Goal: Transaction & Acquisition: Purchase product/service

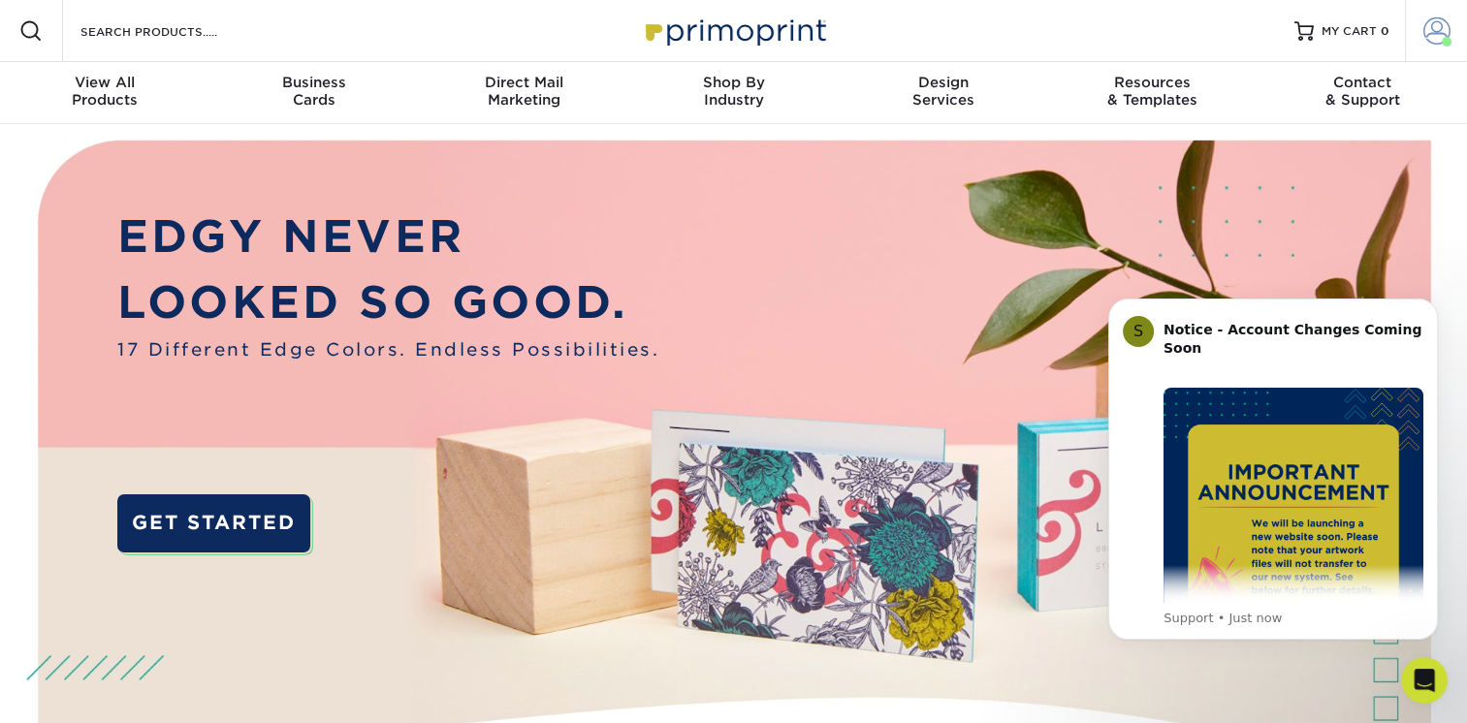
click at [1448, 27] on link "Account" at bounding box center [1436, 31] width 62 height 62
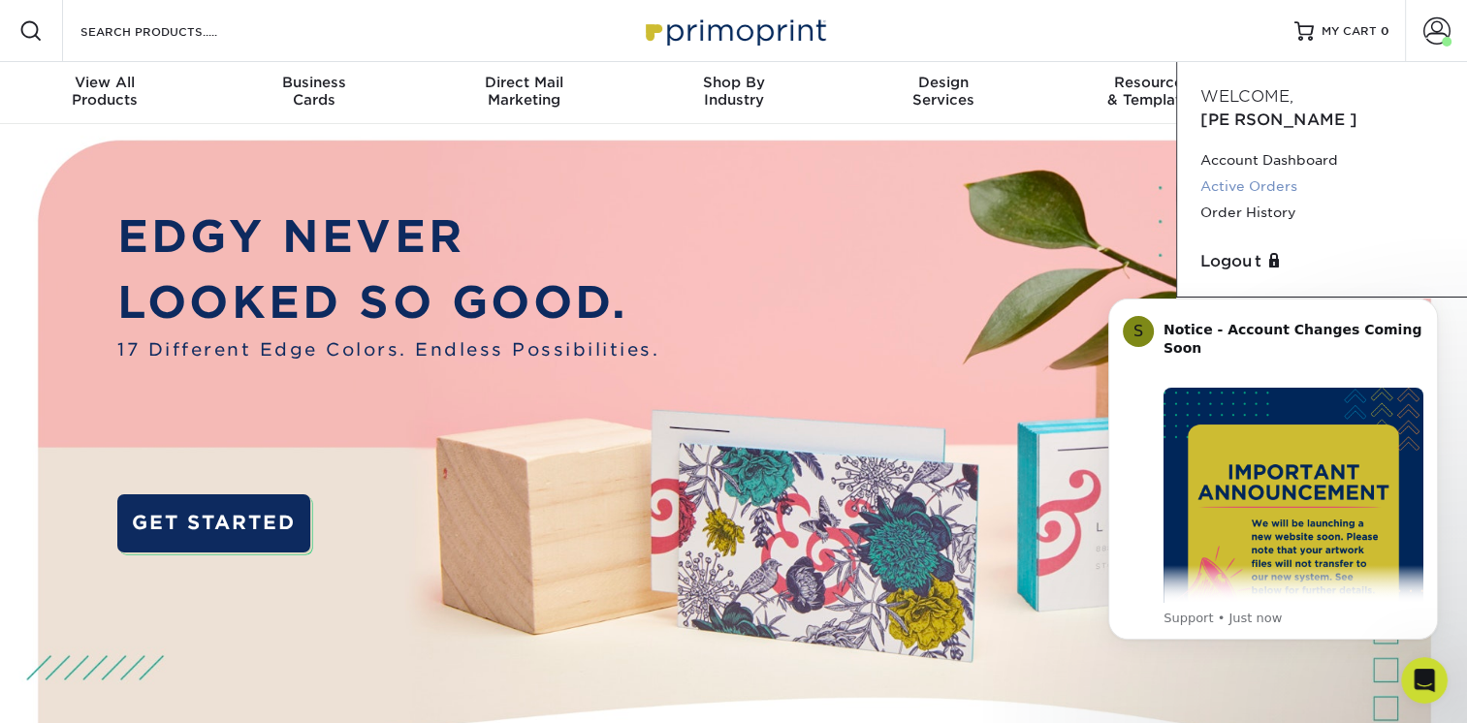
click at [1255, 174] on link "Active Orders" at bounding box center [1321, 187] width 243 height 26
click at [1423, 29] on span at bounding box center [1436, 30] width 27 height 27
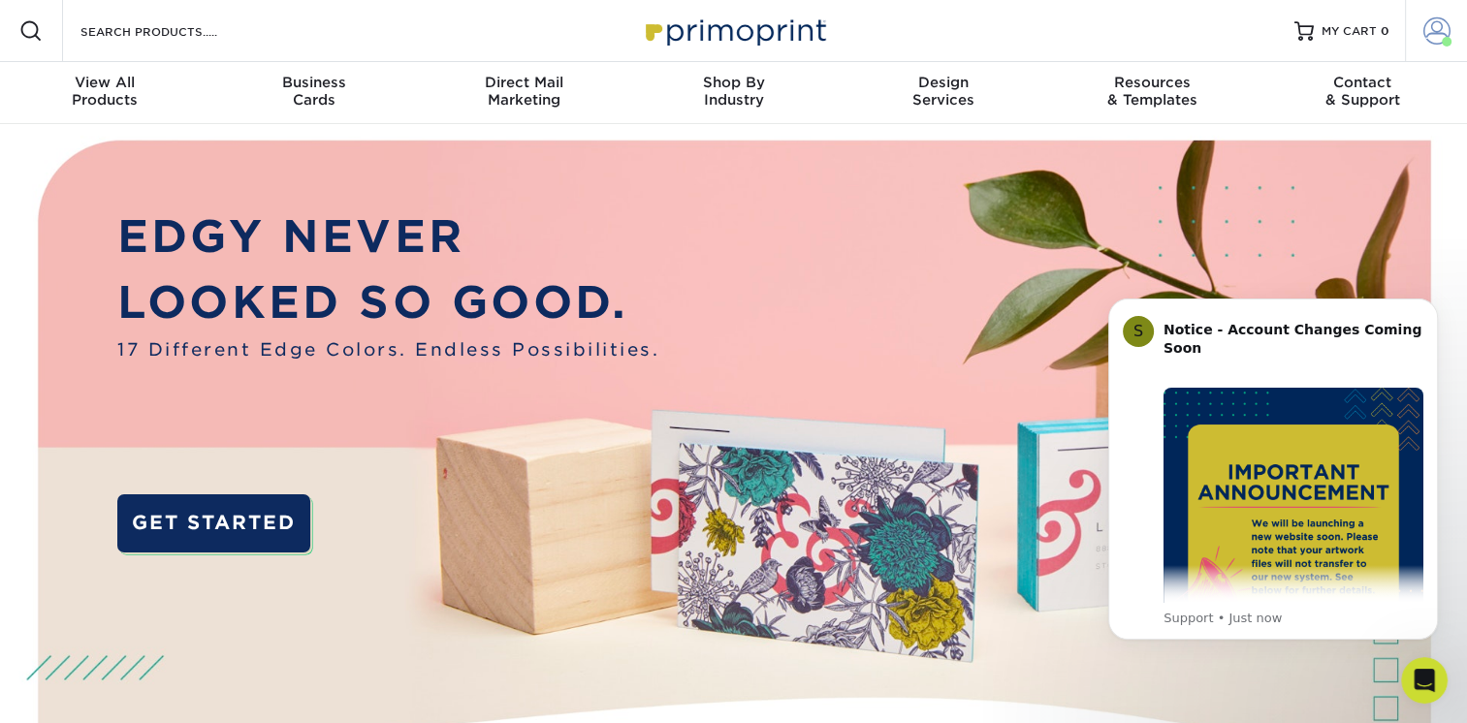
click at [1424, 32] on span at bounding box center [1436, 30] width 27 height 27
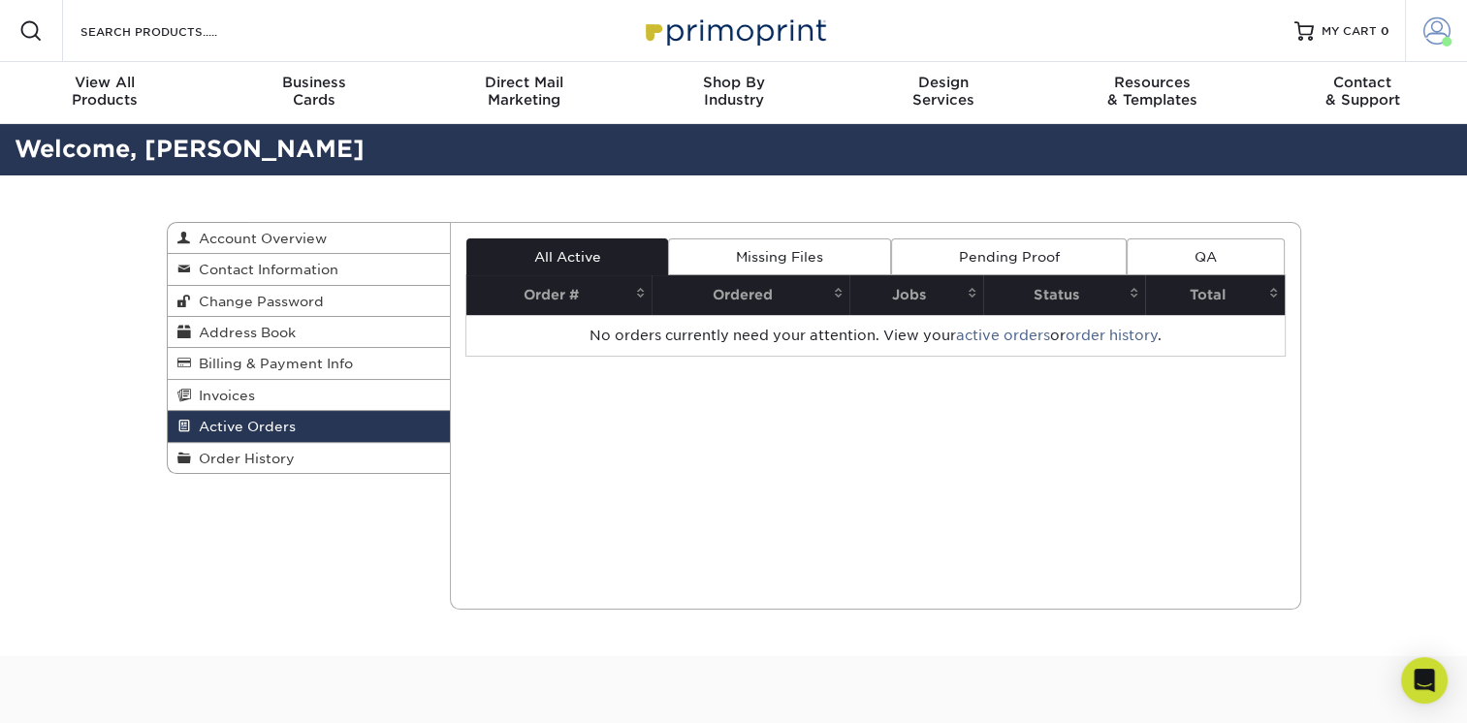
click at [1443, 28] on span at bounding box center [1436, 30] width 27 height 27
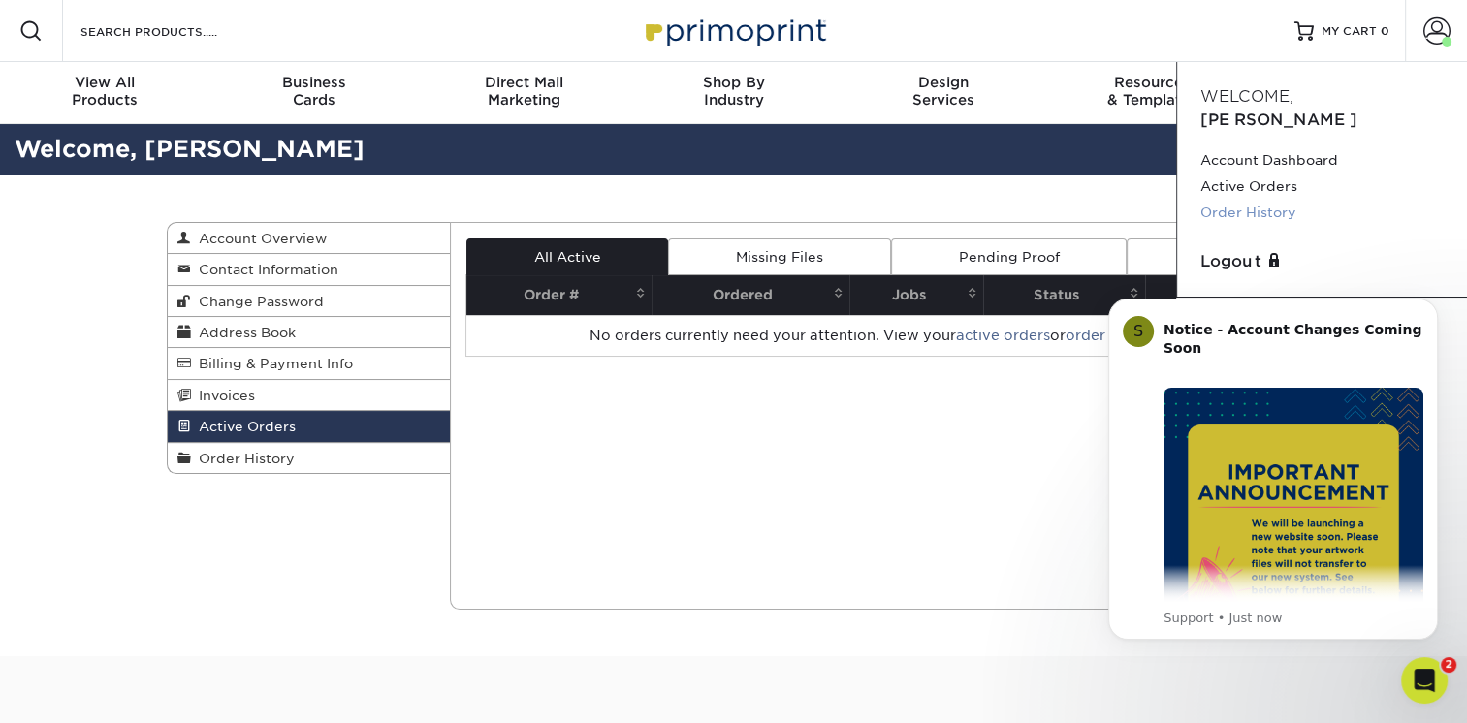
click at [1233, 200] on link "Order History" at bounding box center [1321, 213] width 243 height 26
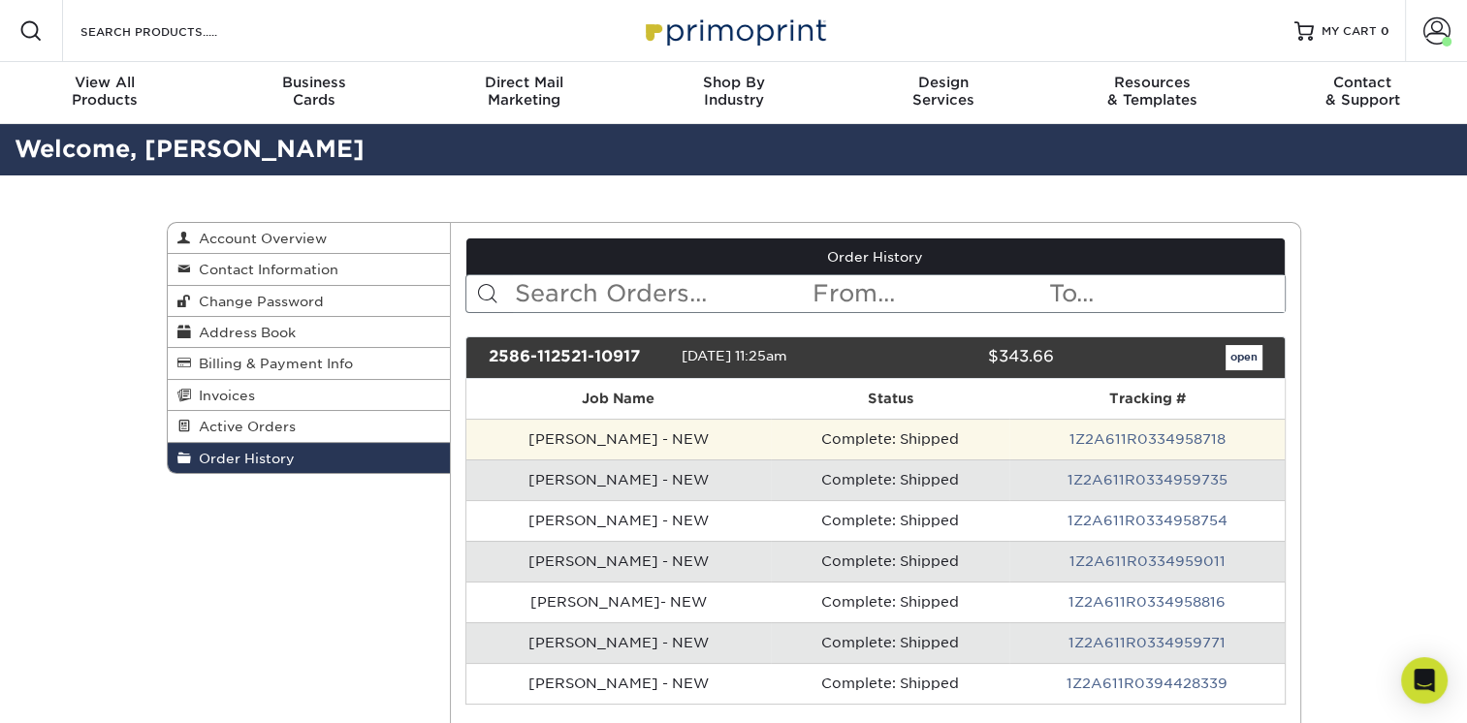
click at [714, 436] on td "Danny Pilpe - NEW" at bounding box center [618, 439] width 304 height 41
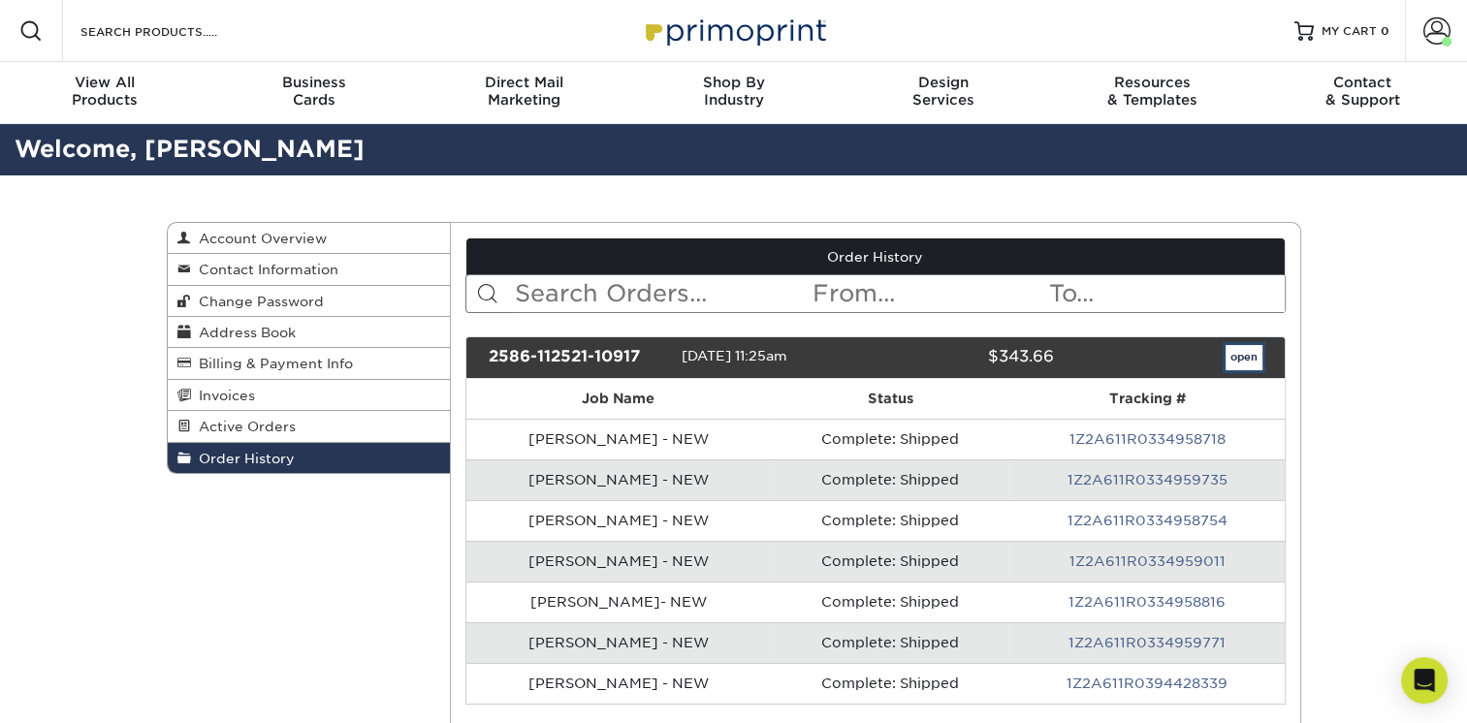
click at [1243, 361] on link "open" at bounding box center [1243, 357] width 37 height 25
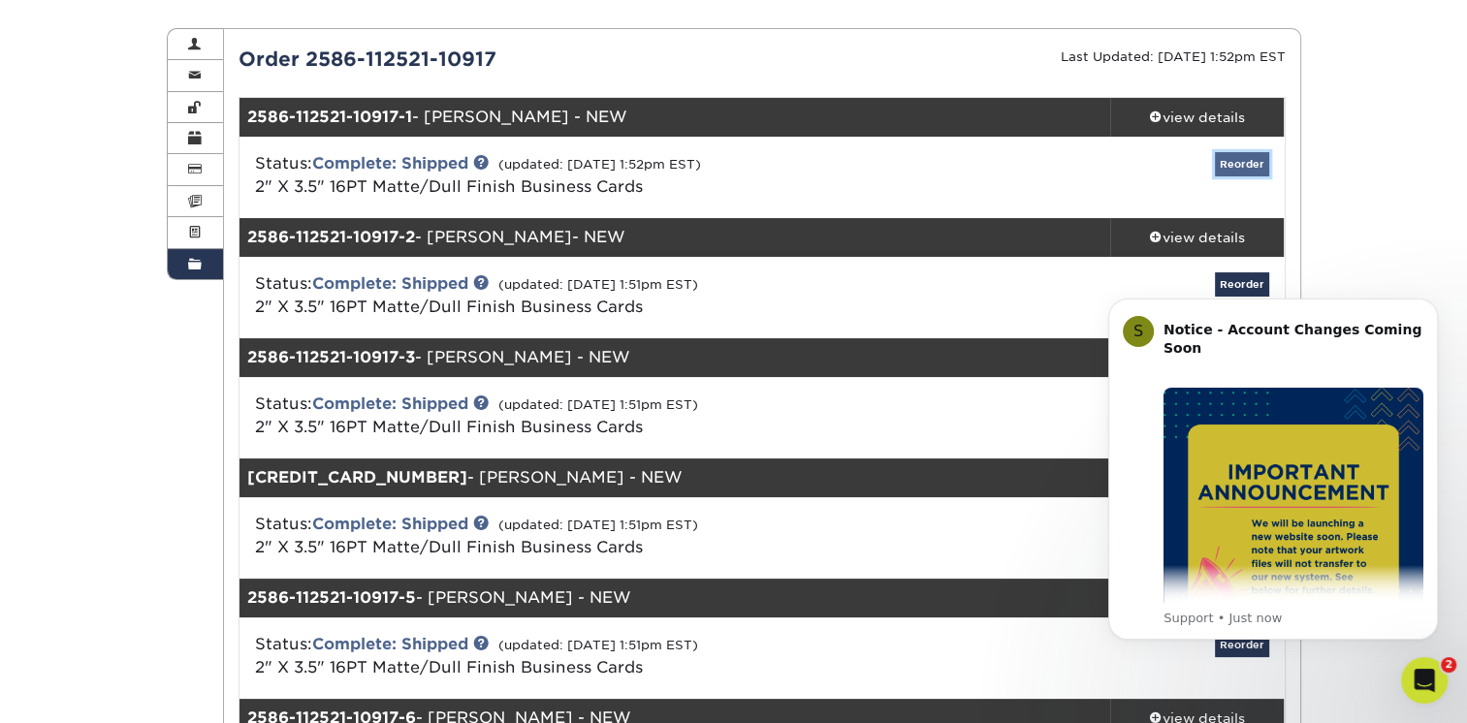
click at [1246, 173] on link "Reorder" at bounding box center [1242, 164] width 54 height 24
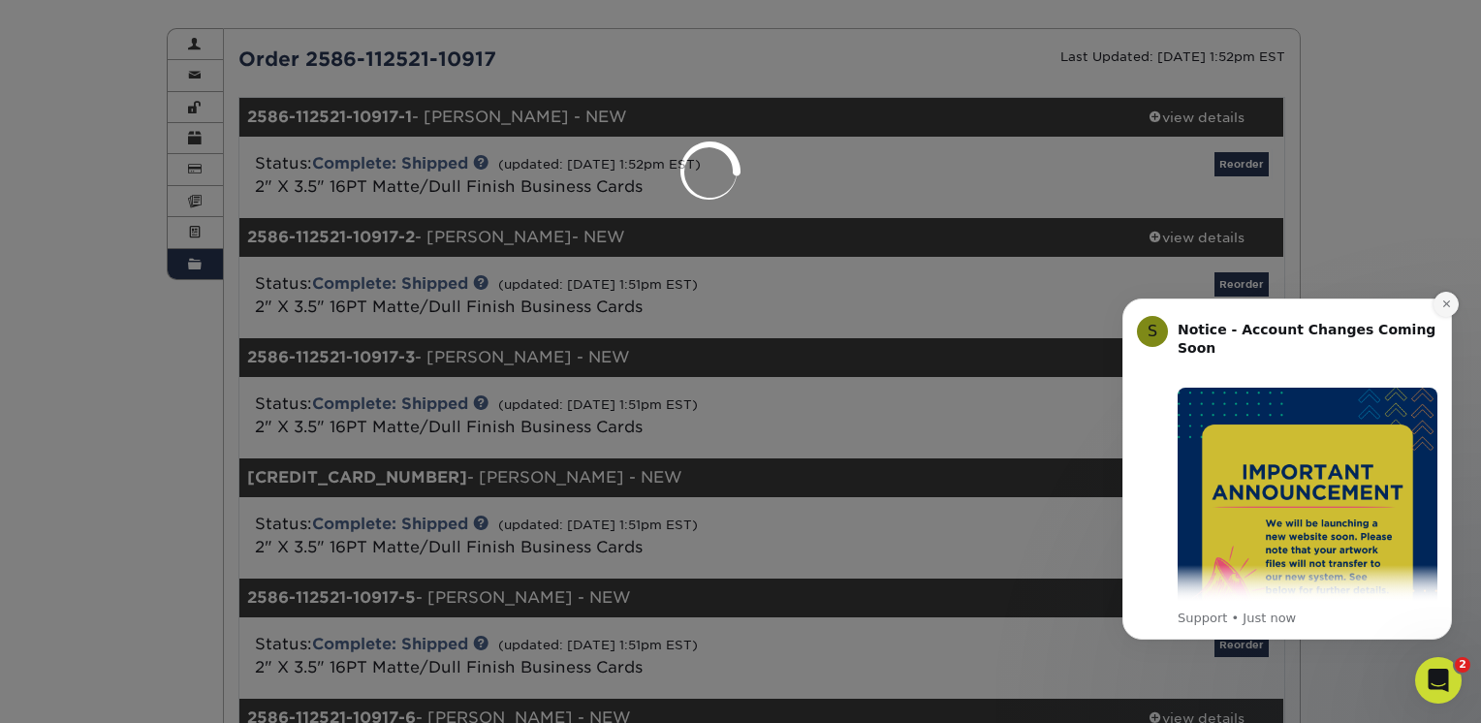
click at [1442, 302] on icon "Dismiss notification" at bounding box center [1447, 304] width 11 height 11
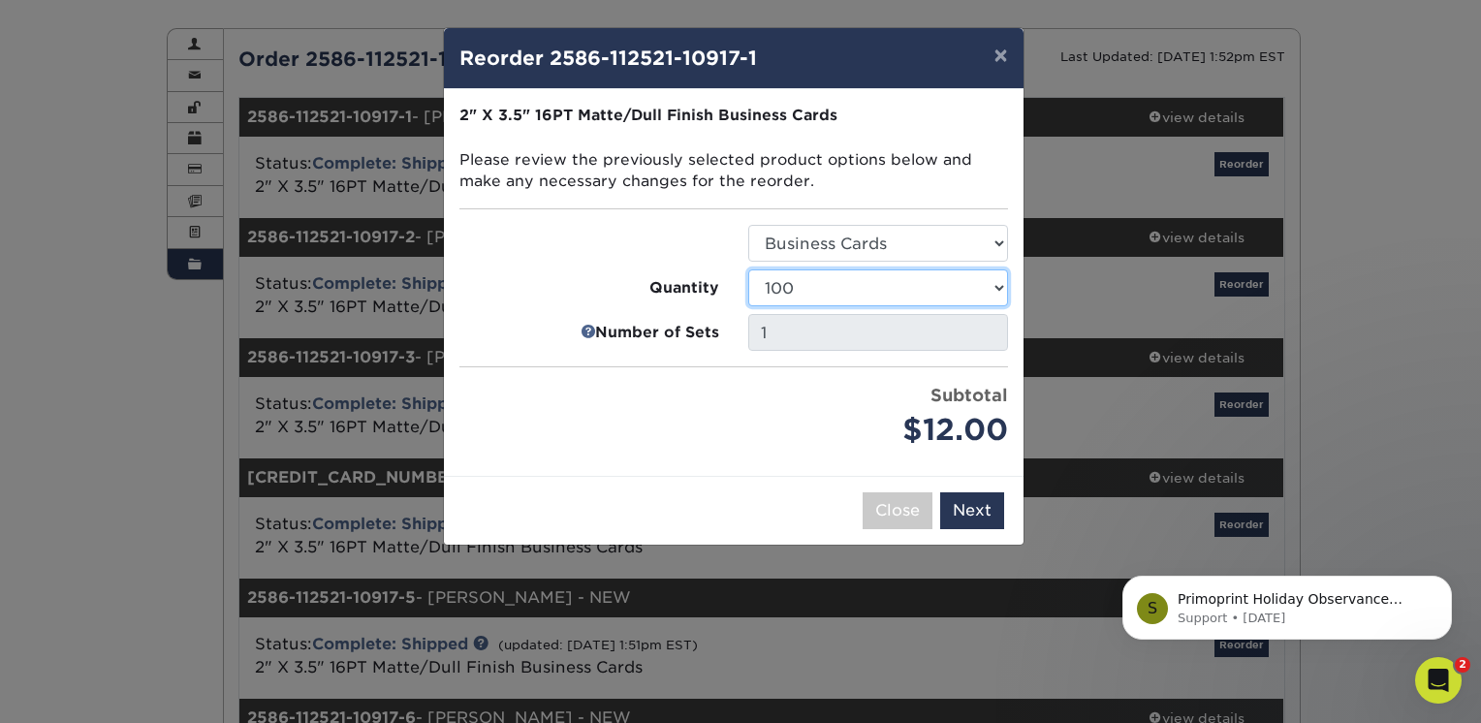
click at [961, 277] on select "100 250 500 1000 2500 5000 7500 10000 15000 20000 25000 30000 35000 40000 45000…" at bounding box center [878, 288] width 260 height 37
select select "f593fda3-2d5c-4b9e-9c2c-6197b899ae74"
click at [748, 270] on select "100 250 500 1000 2500 5000 7500 10000 15000 20000 25000 30000 35000 40000 45000…" at bounding box center [878, 288] width 260 height 37
click at [969, 506] on button "Next" at bounding box center [972, 511] width 64 height 37
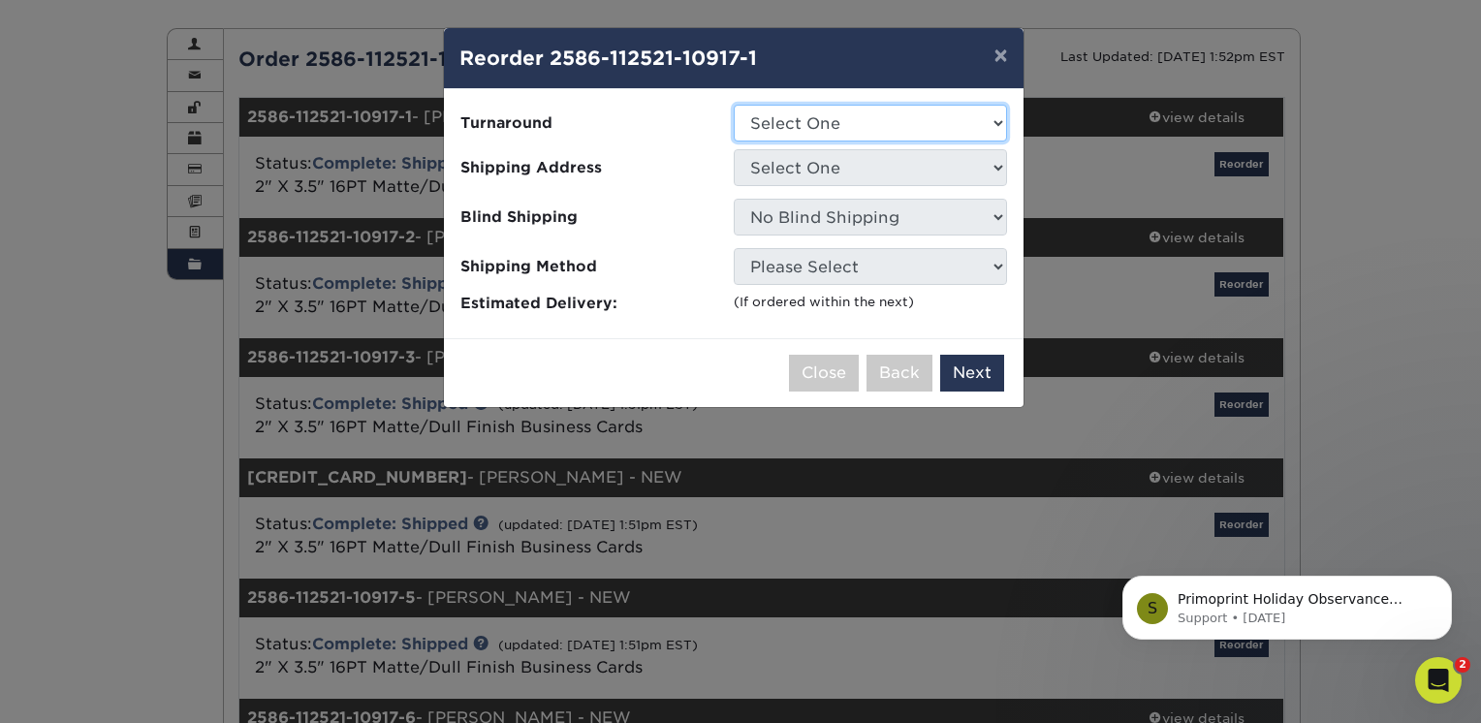
click at [853, 138] on select "Select One 2-4 Business Days 2 Day Next Business Day" at bounding box center [870, 123] width 273 height 37
select select "b78ebb40-f3d8-446a-8df3-6de10c612245"
click at [734, 105] on select "Select One 2-4 Business Days 2 Day Next Business Day" at bounding box center [870, 123] width 273 height 37
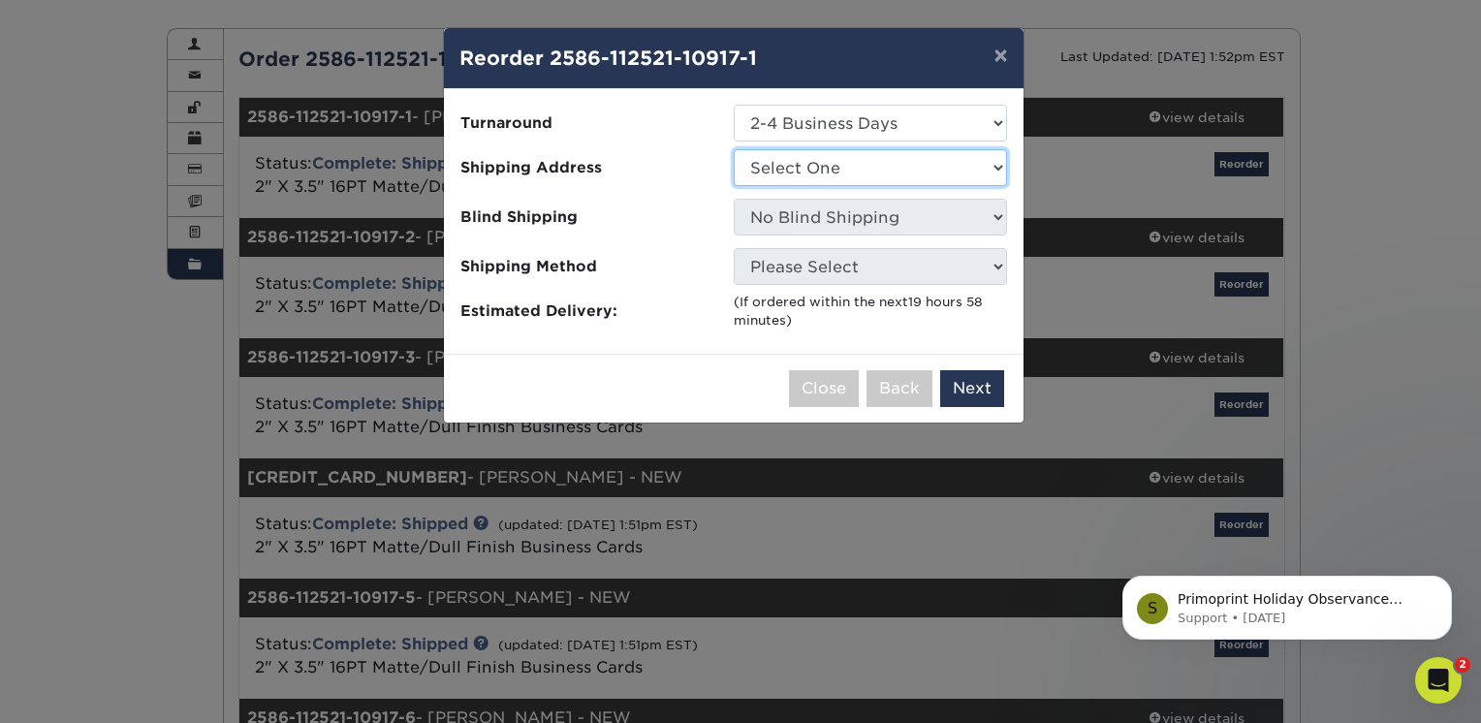
click at [856, 153] on select "Select One Chris Cubbage Daytona/New Smyrna Florida Window & Door Fort Myers Or…" at bounding box center [870, 167] width 273 height 37
select select "278390"
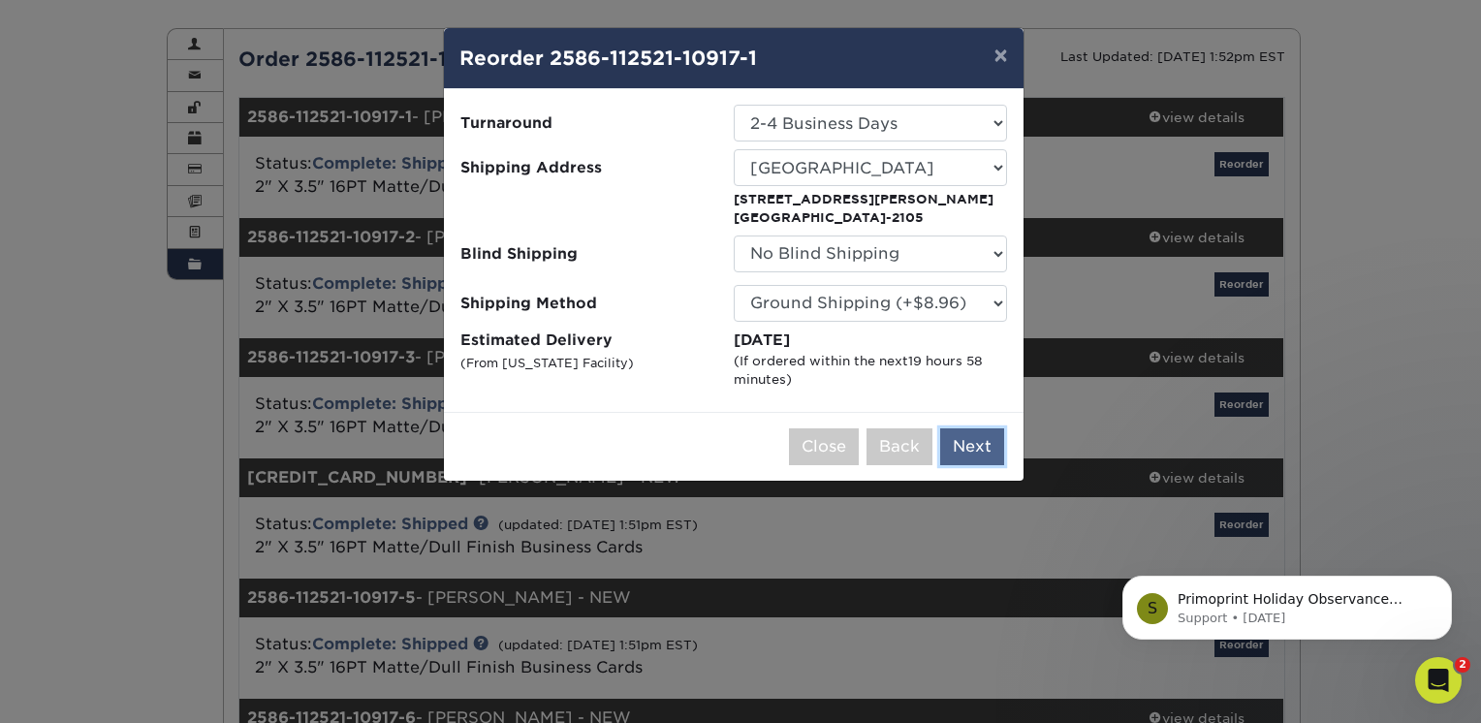
click at [981, 449] on button "Next" at bounding box center [972, 447] width 64 height 37
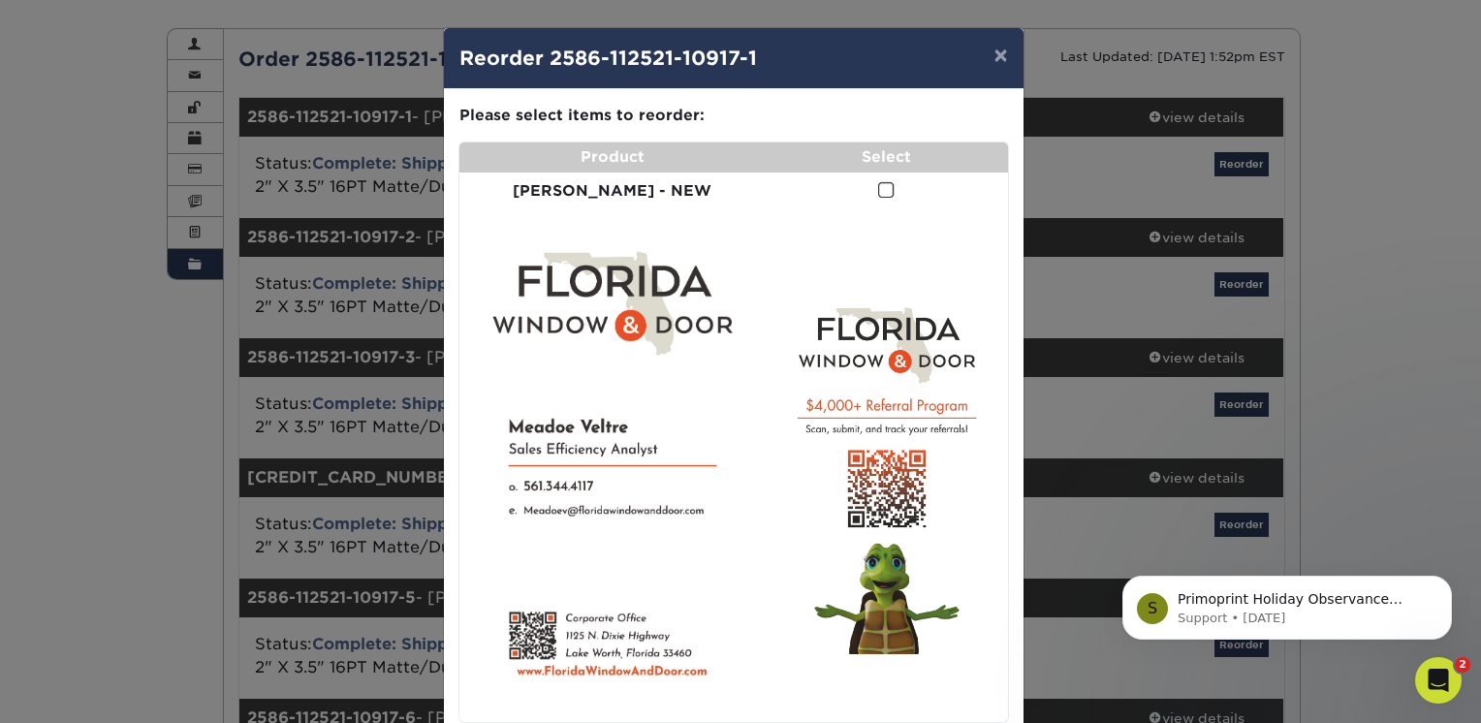
click at [878, 190] on span at bounding box center [886, 190] width 16 height 18
click at [0, 0] on input "checkbox" at bounding box center [0, 0] width 0 height 0
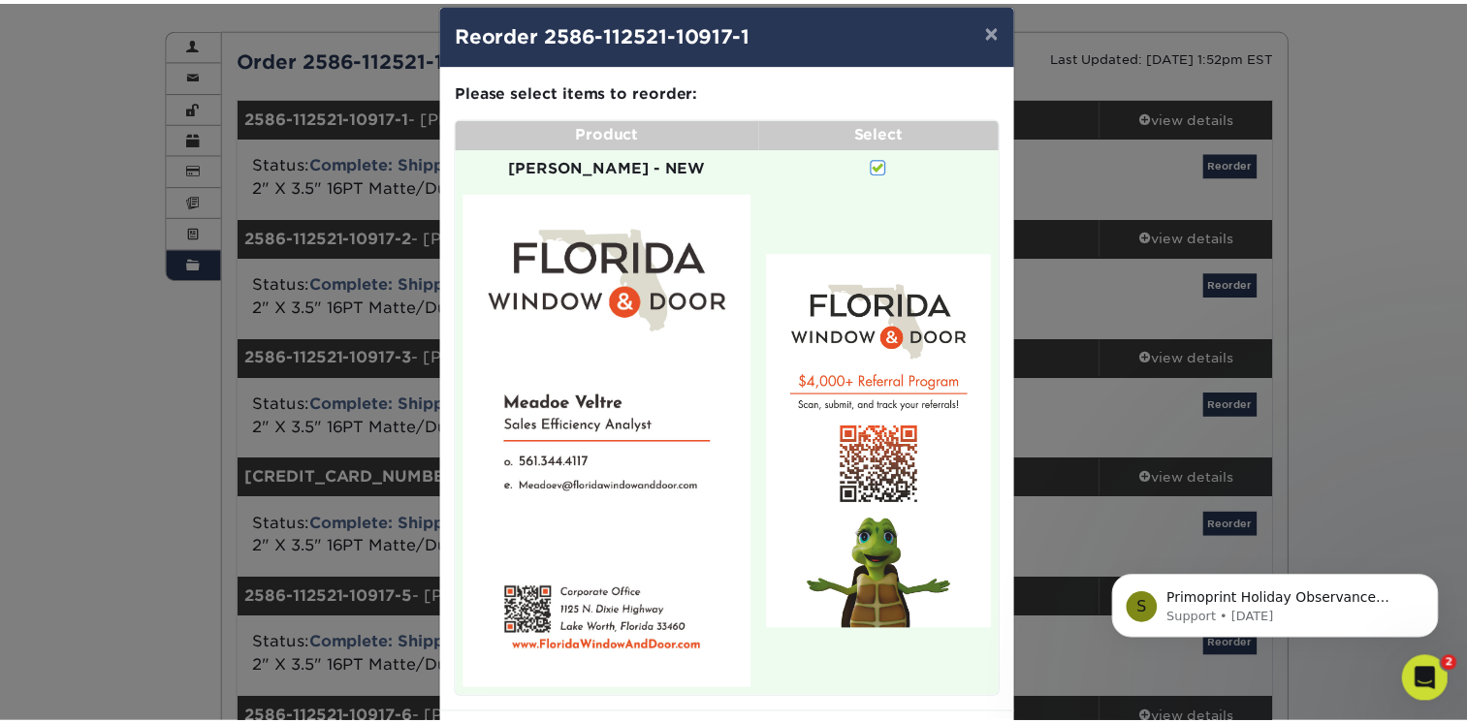
scroll to position [57, 0]
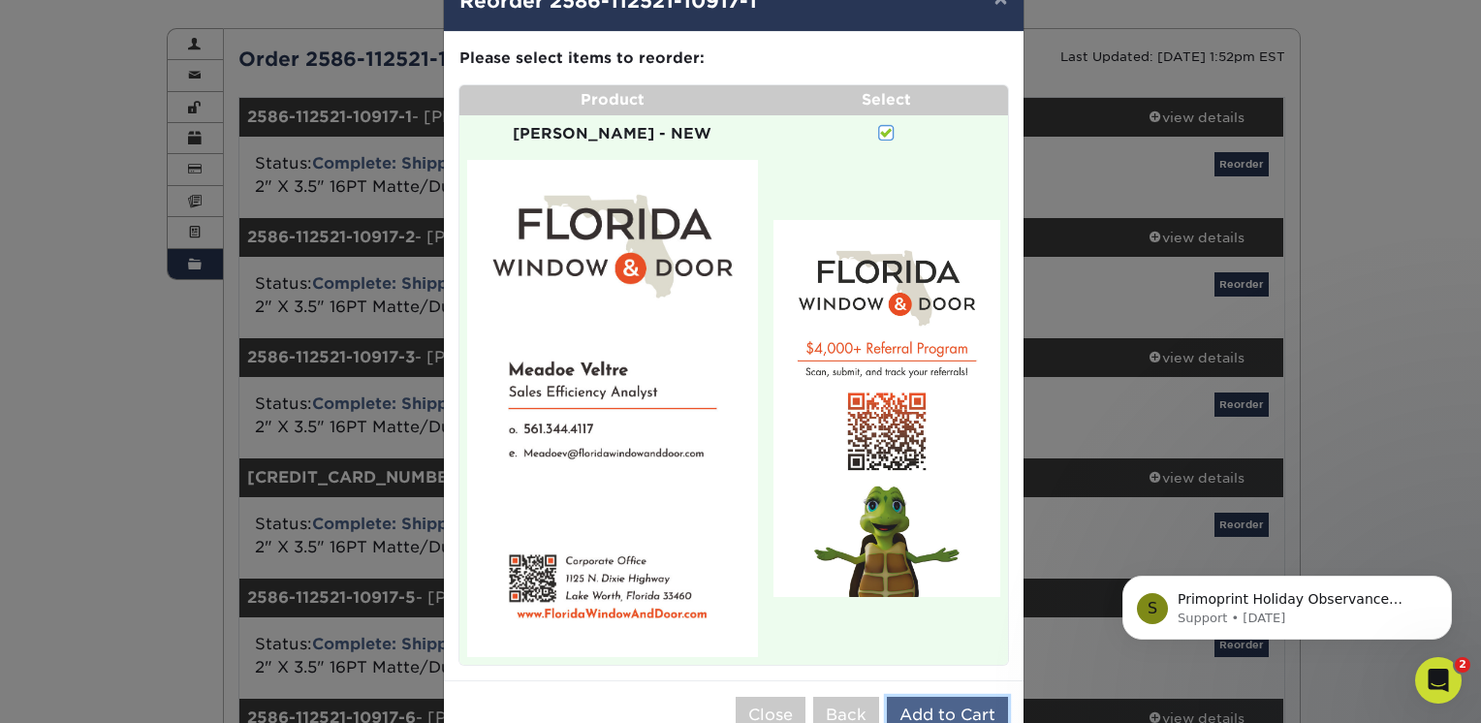
click at [919, 697] on button "Add to Cart" at bounding box center [947, 715] width 121 height 37
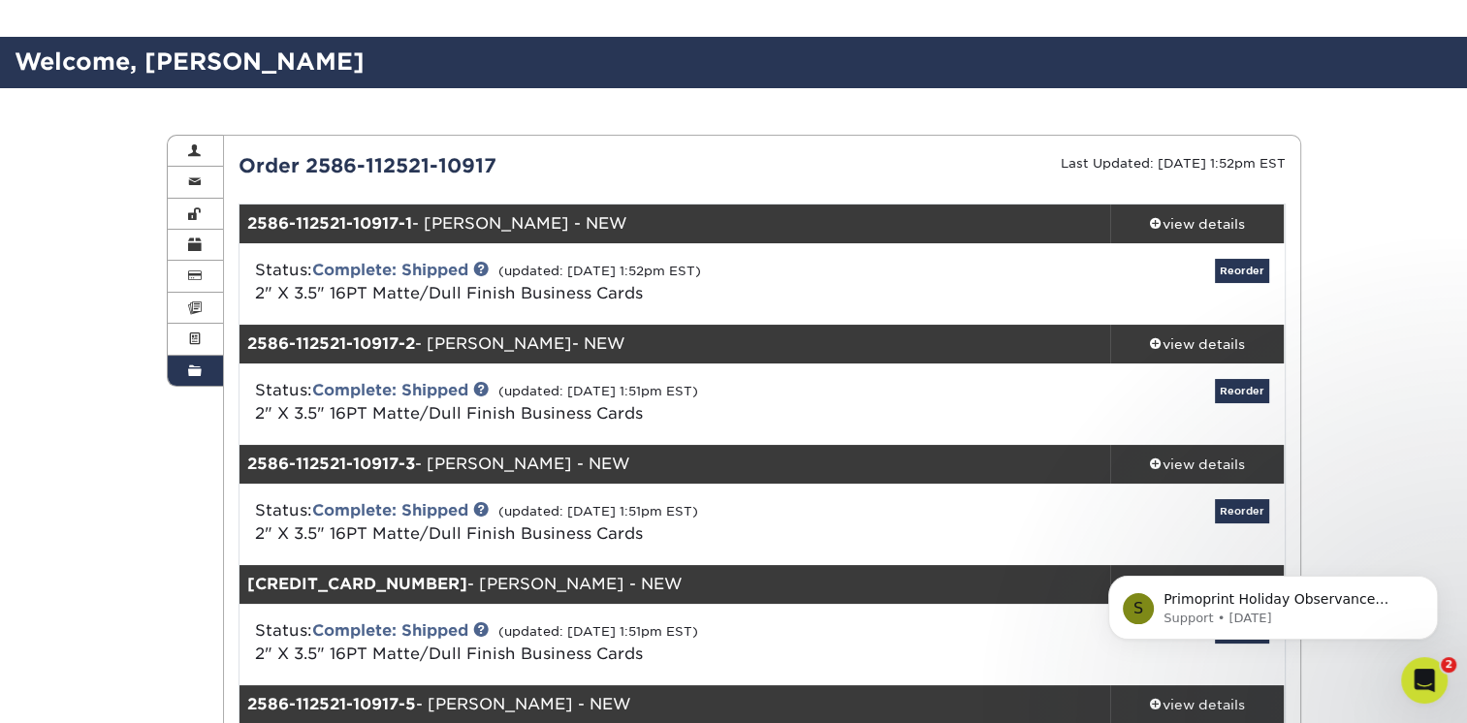
scroll to position [0, 0]
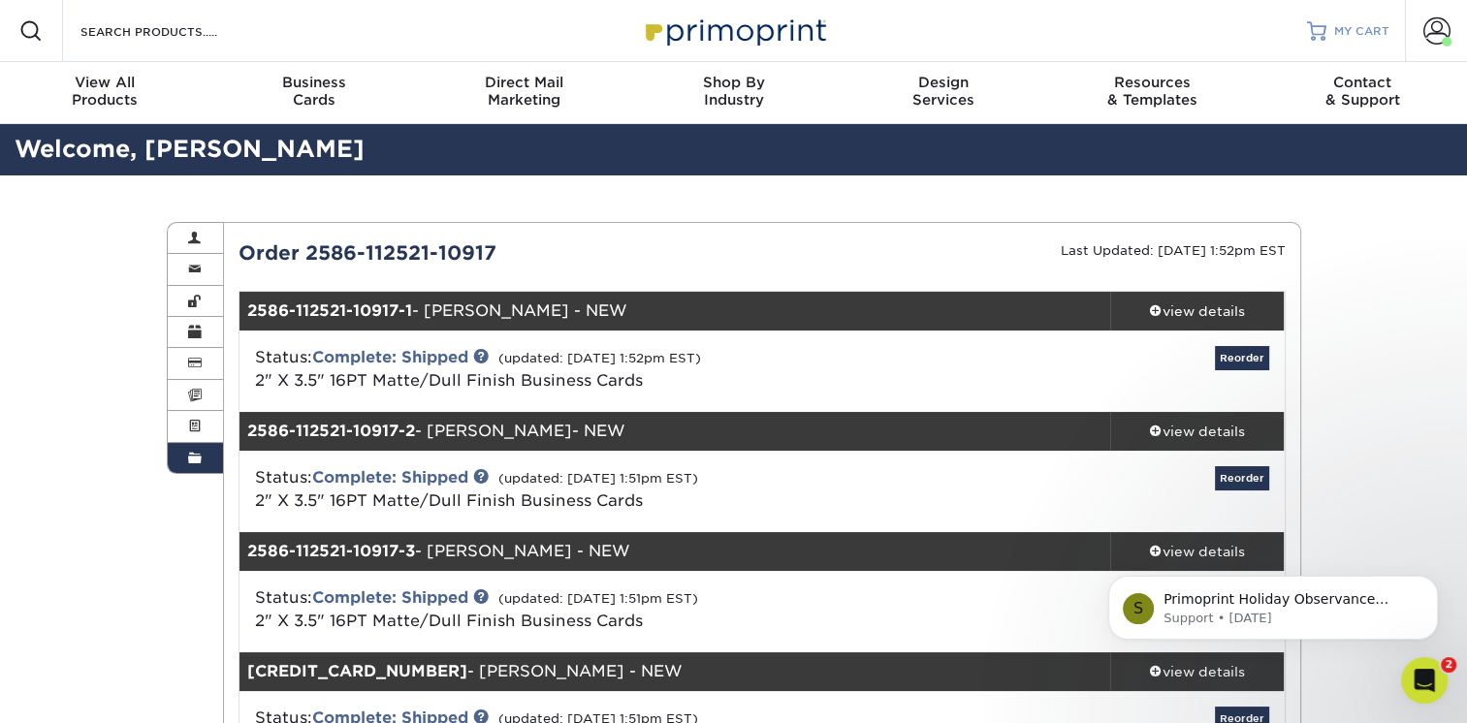
click at [1350, 39] on link "MY CART" at bounding box center [1348, 31] width 82 height 62
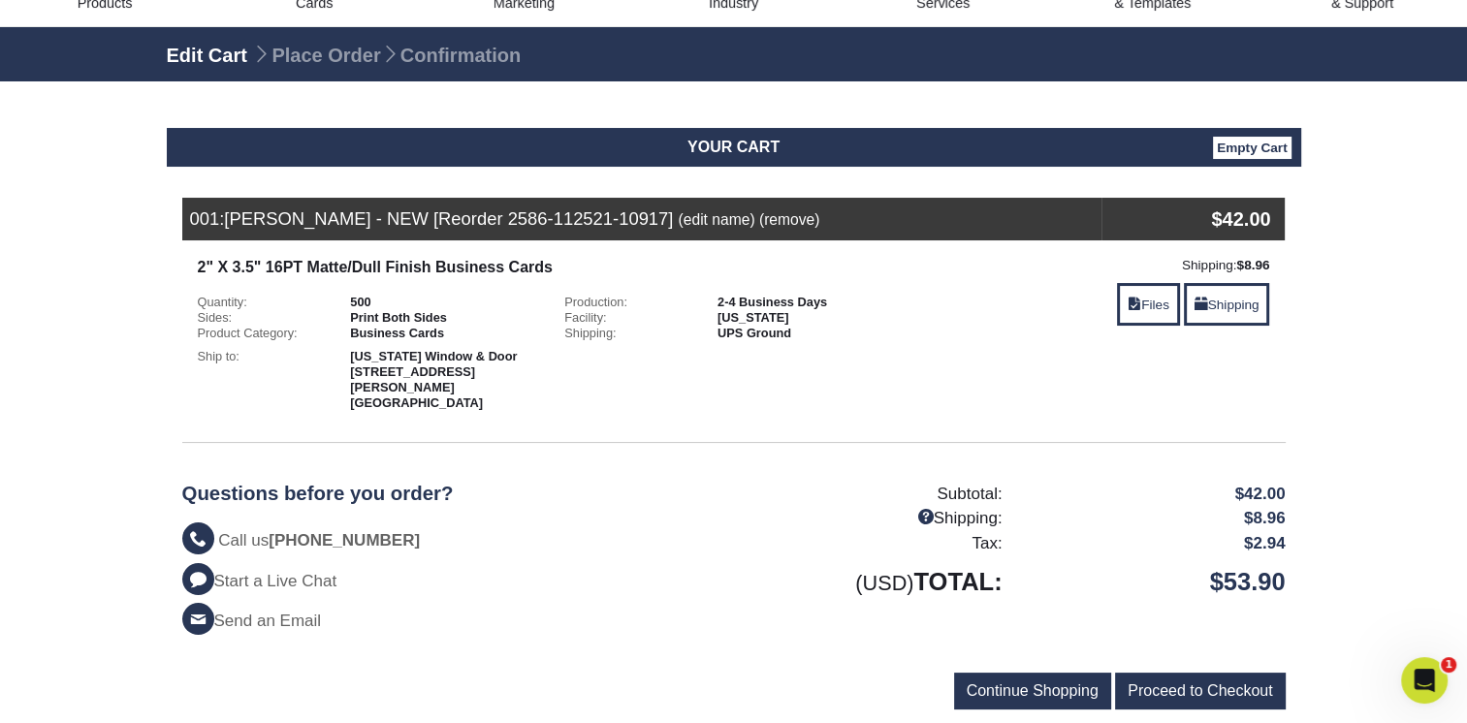
click at [387, 223] on span "[PERSON_NAME] - NEW [Reorder 2586-112521-10917]" at bounding box center [448, 218] width 449 height 20
drag, startPoint x: 387, startPoint y: 223, endPoint x: 364, endPoint y: 218, distance: 23.8
click at [364, 218] on span "Meadoe Veltre - NEW [Reorder 2586-112521-10917]" at bounding box center [448, 218] width 449 height 20
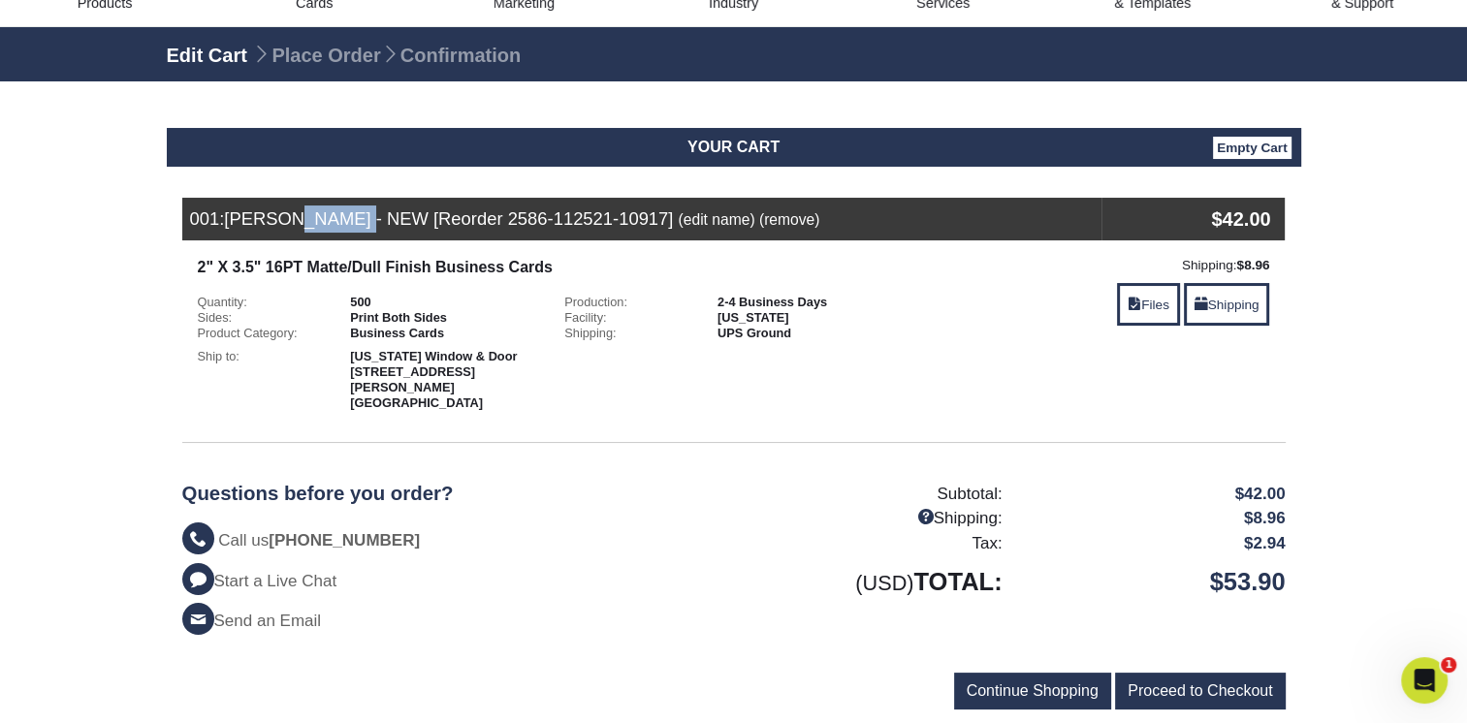
click at [754, 221] on link "(edit name)" at bounding box center [716, 219] width 77 height 16
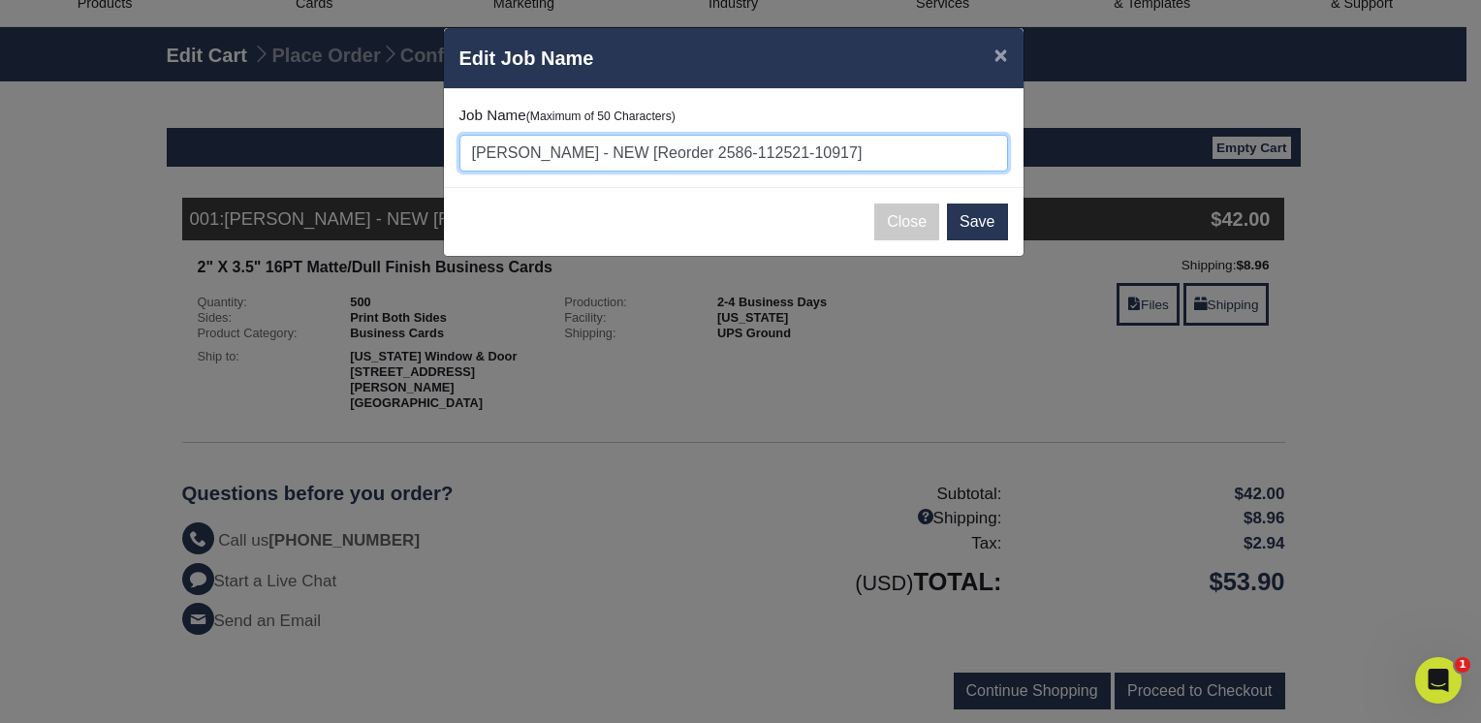
drag, startPoint x: 473, startPoint y: 156, endPoint x: 588, endPoint y: 163, distance: 114.6
click at [588, 163] on input "Meadoe Veltre - NEW [Reorder 2586-112521-10917]" at bounding box center [734, 153] width 549 height 37
paste input "Geena Nerard"
type input "[PERSON_NAME] - NEW [Reorder 2586-112521-10917]"
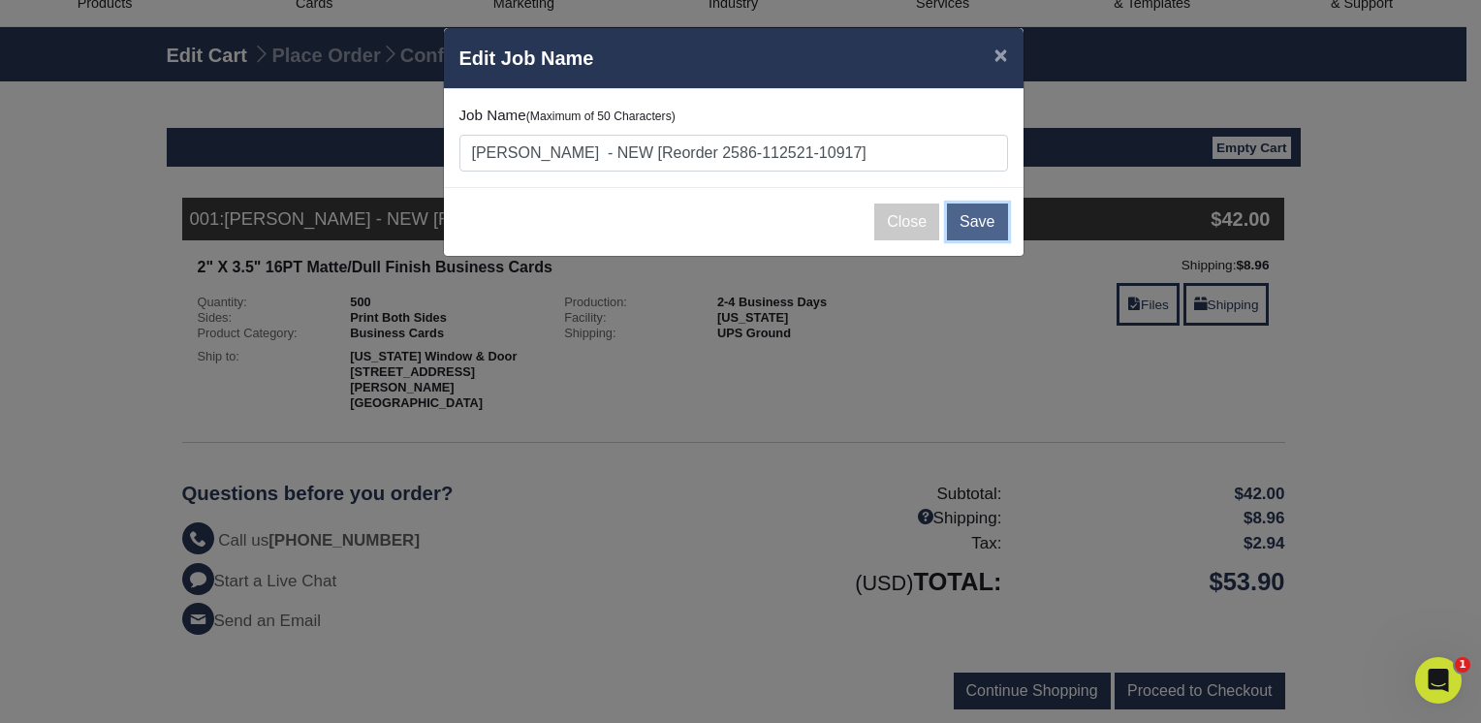
click at [985, 225] on button "Save" at bounding box center [977, 222] width 60 height 37
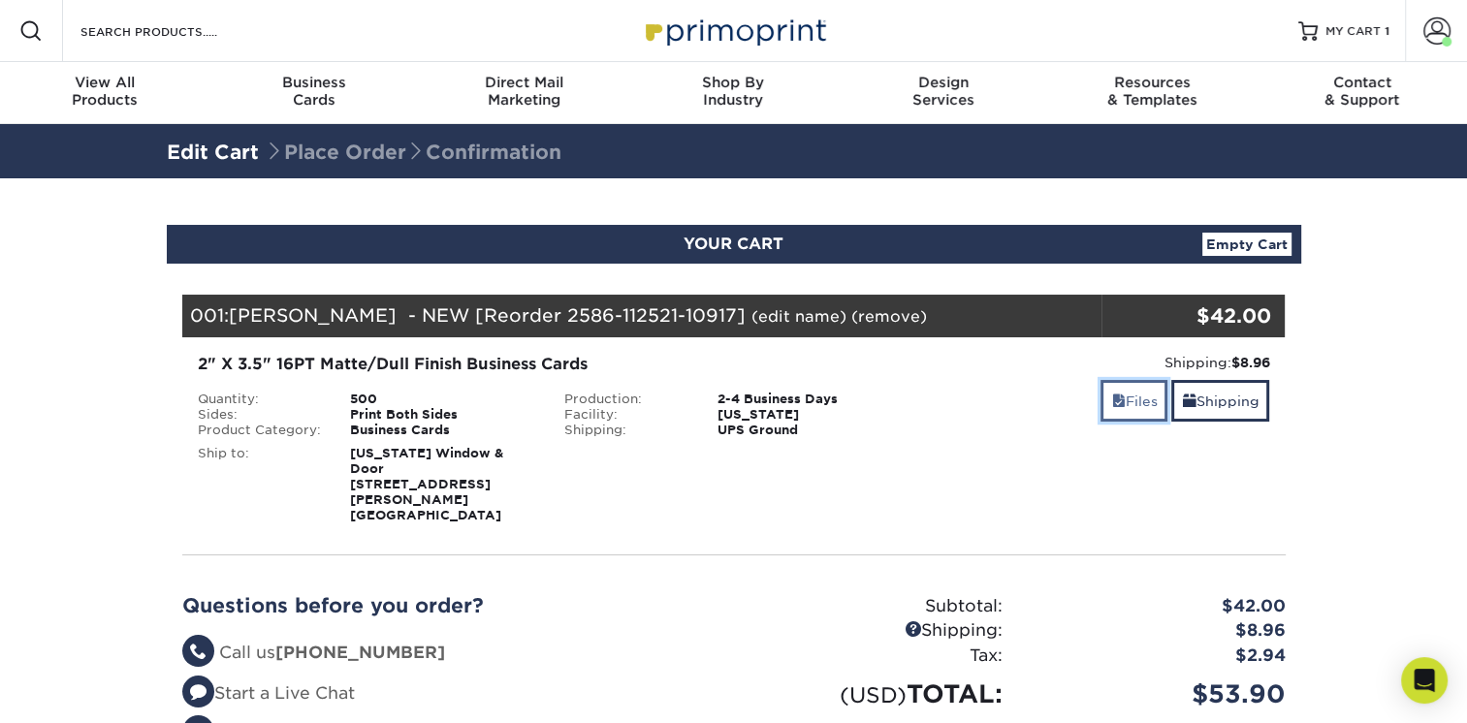
click at [1125, 400] on link "Files" at bounding box center [1133, 401] width 67 height 42
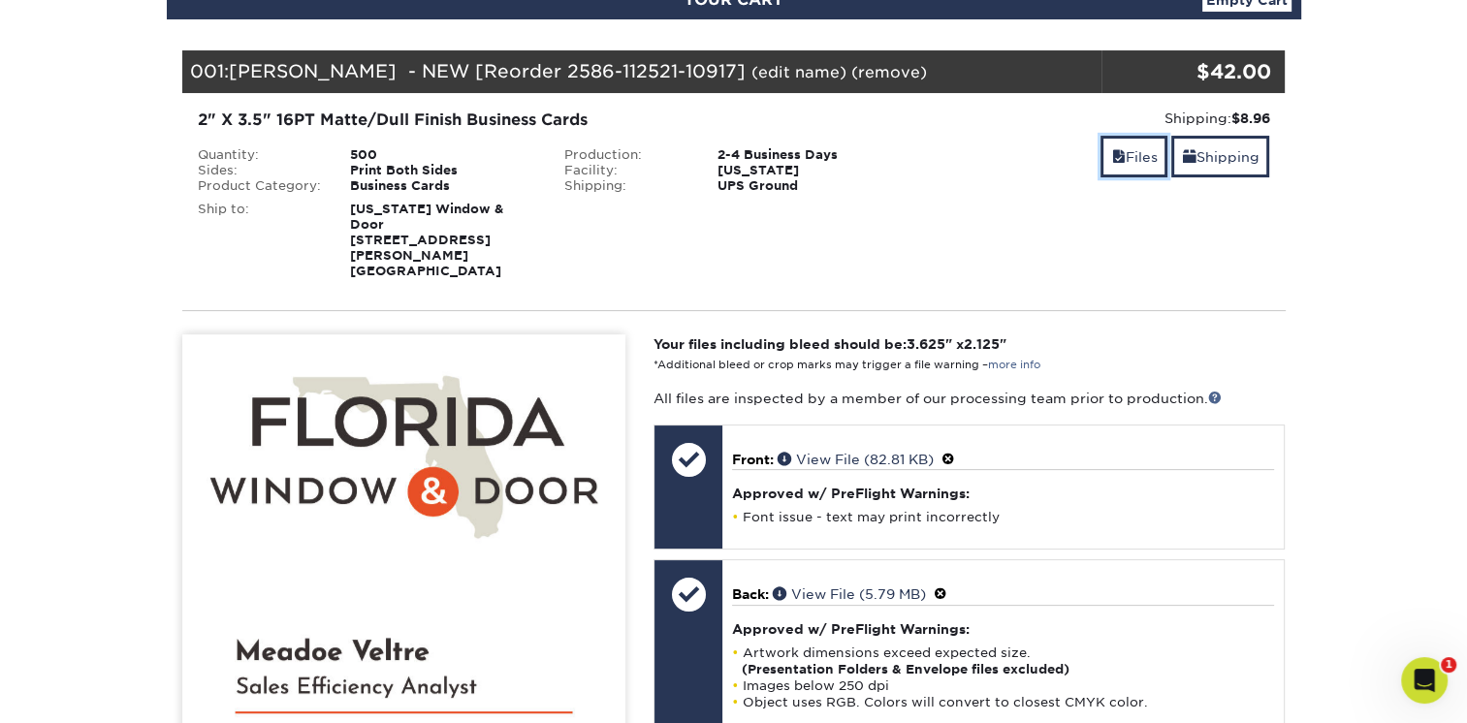
scroll to position [388, 0]
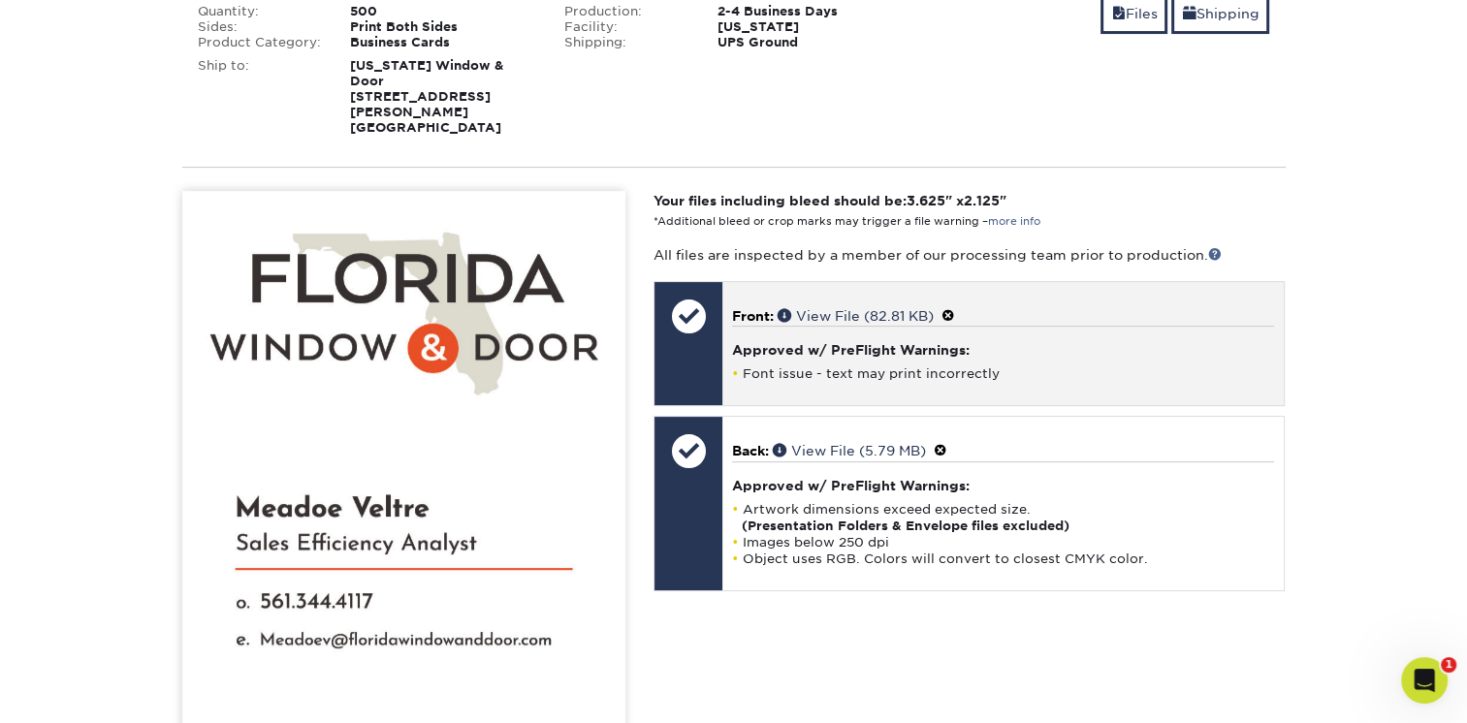
click at [950, 308] on span at bounding box center [948, 316] width 14 height 16
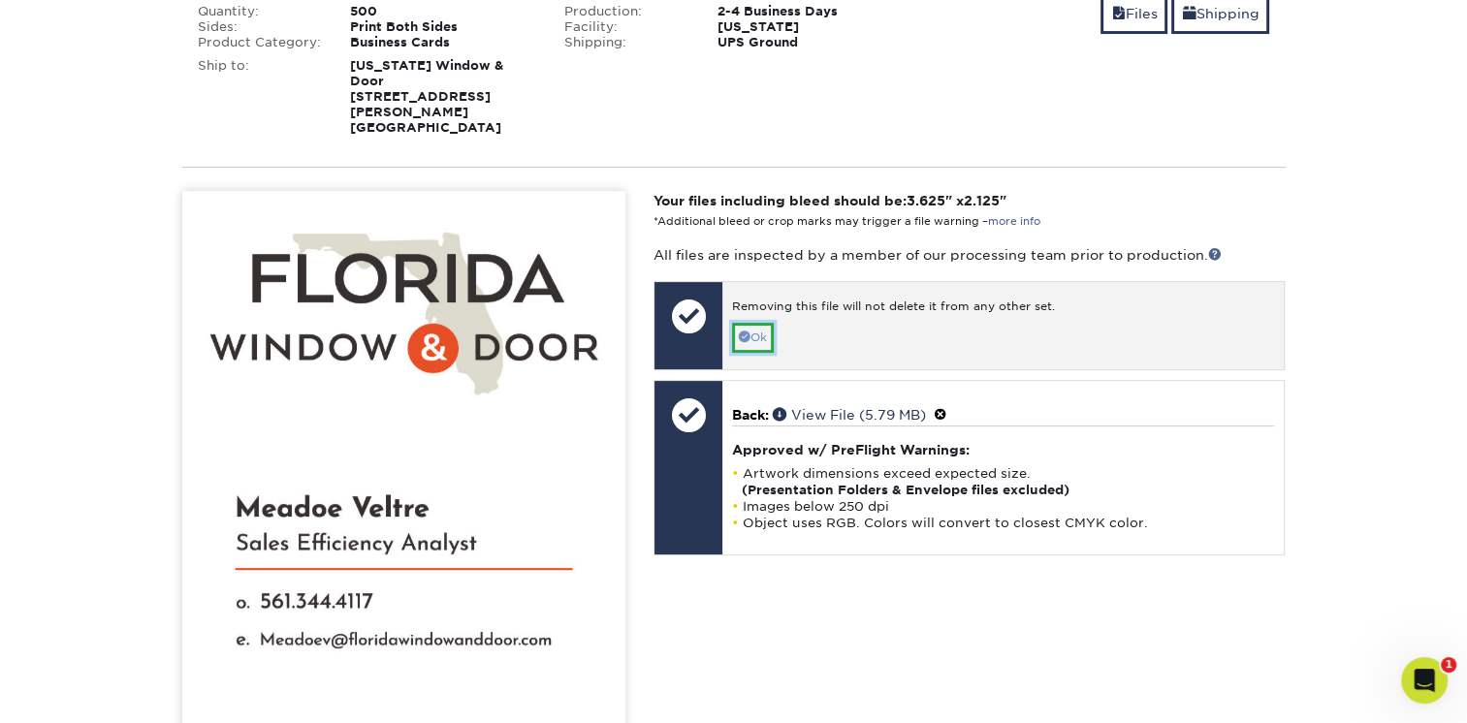
click at [753, 323] on link "Ok" at bounding box center [753, 338] width 42 height 30
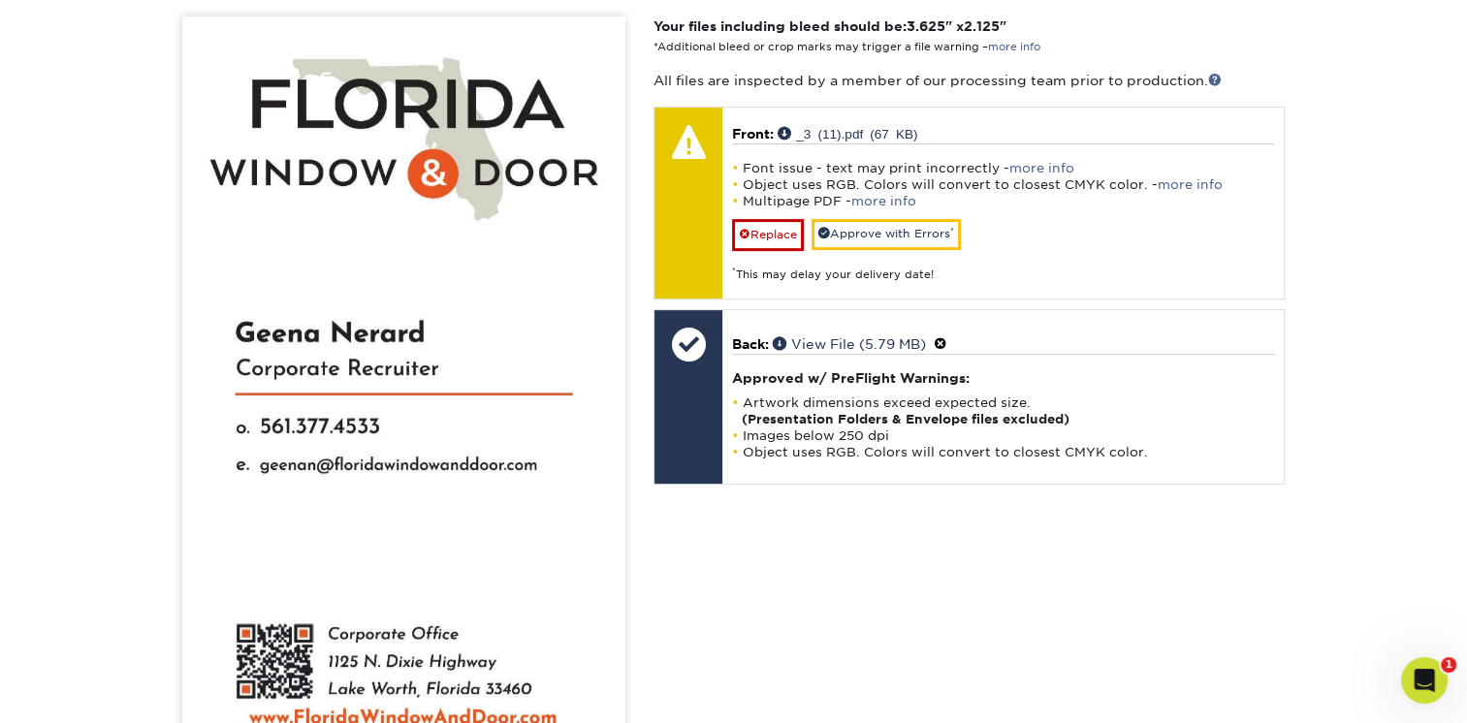
scroll to position [582, 0]
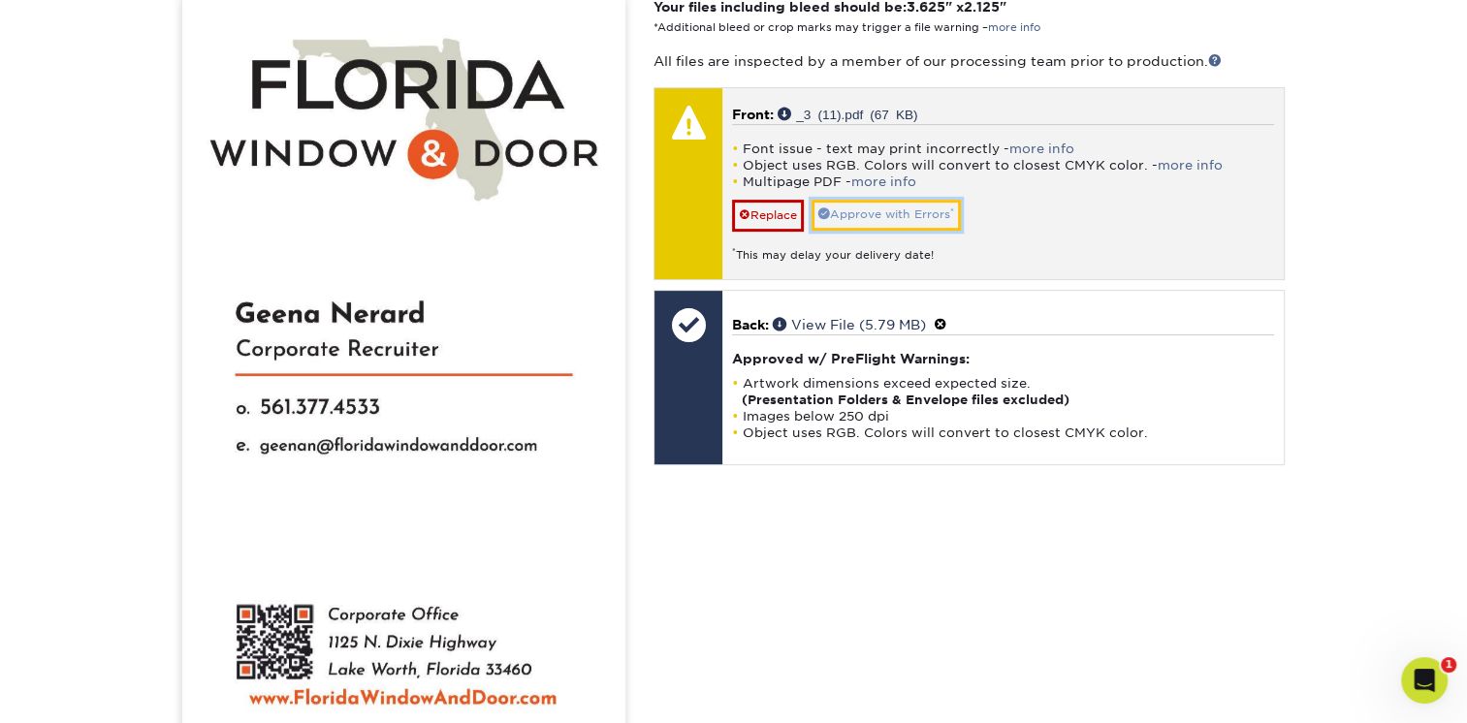
click at [894, 200] on link "Approve with Errors *" at bounding box center [885, 215] width 149 height 30
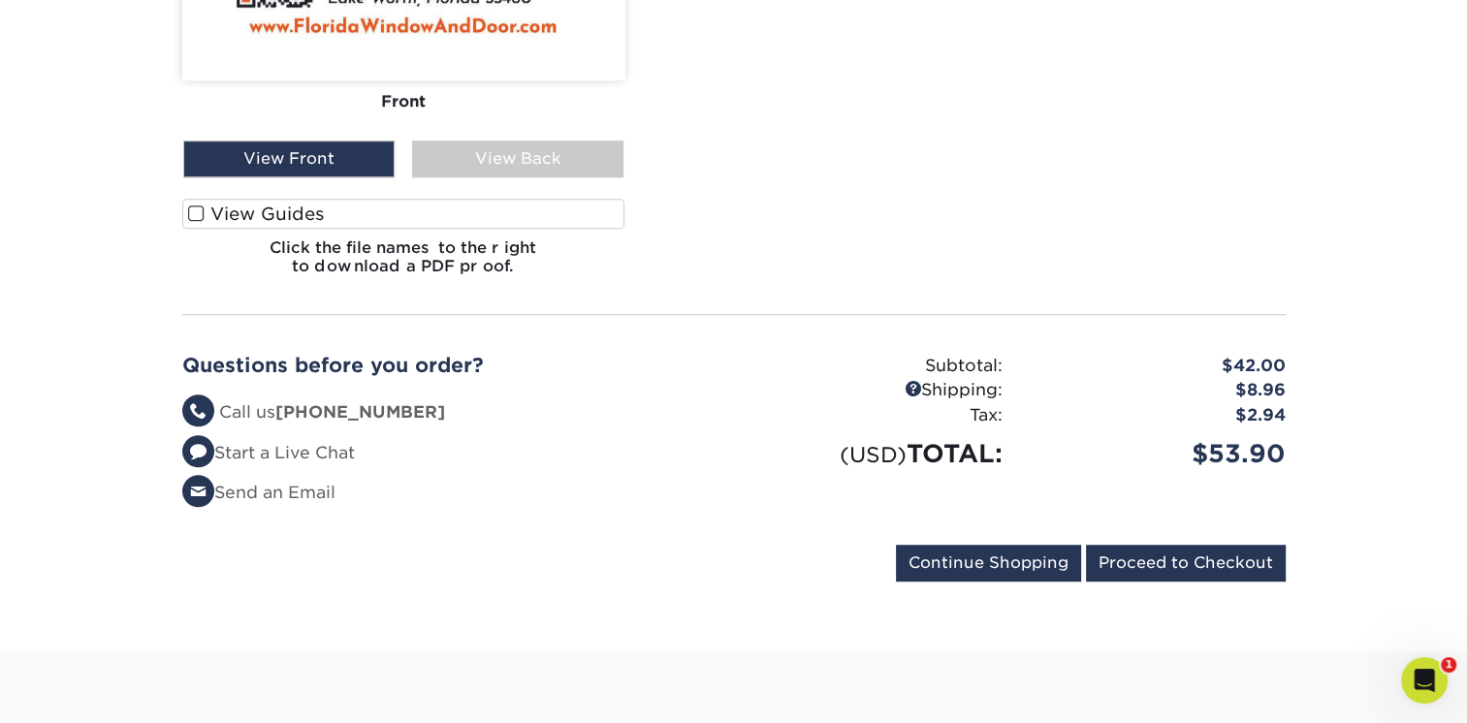
scroll to position [1260, 0]
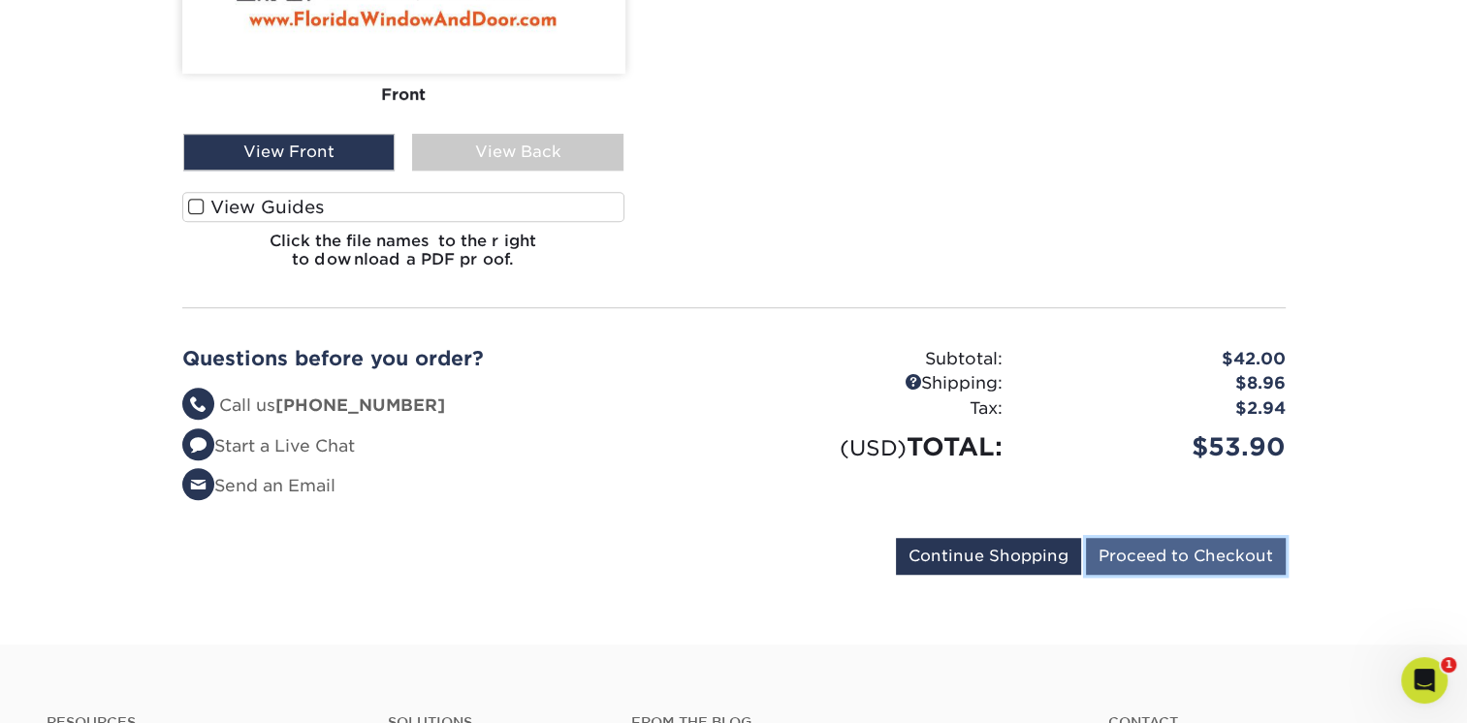
click at [1205, 545] on input "Proceed to Checkout" at bounding box center [1186, 556] width 200 height 37
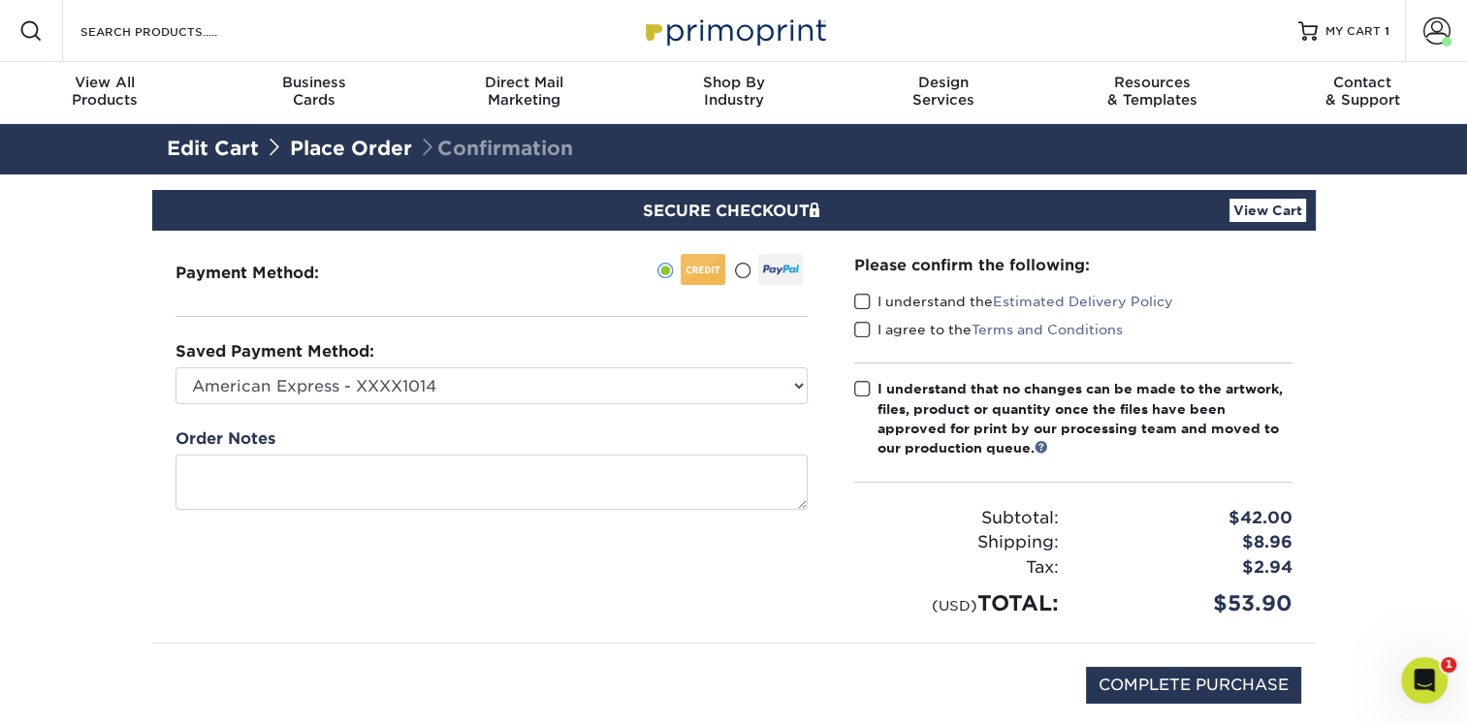
click at [860, 386] on span at bounding box center [862, 389] width 16 height 18
click at [0, 0] on input "I understand that no changes can be made to the artwork, files, product or quan…" at bounding box center [0, 0] width 0 height 0
click at [860, 329] on span at bounding box center [862, 330] width 16 height 18
click at [0, 0] on input "I agree to the Terms and Conditions" at bounding box center [0, 0] width 0 height 0
click at [858, 292] on label "I understand the Estimated Delivery Policy" at bounding box center [1013, 301] width 319 height 19
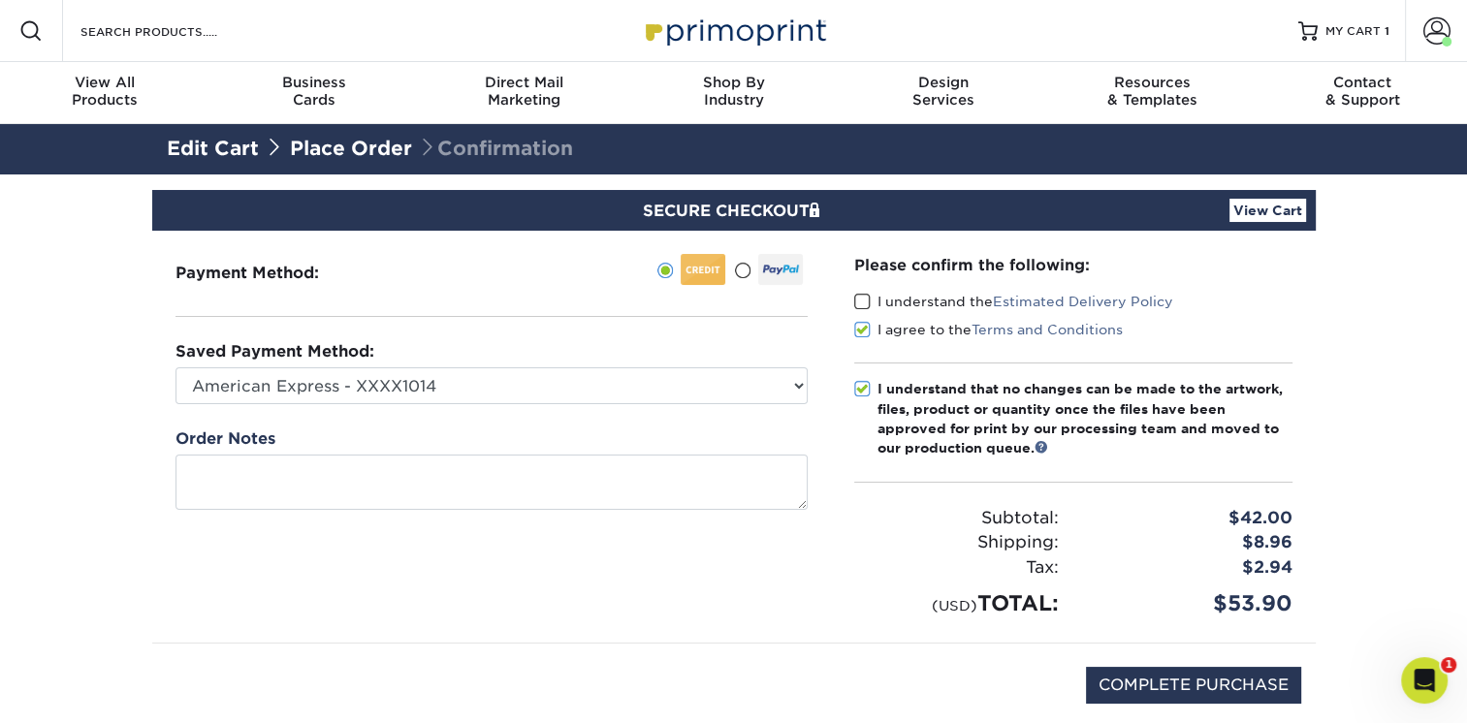
click at [0, 0] on input "I understand the Estimated Delivery Policy" at bounding box center [0, 0] width 0 height 0
click at [859, 293] on span at bounding box center [862, 302] width 16 height 18
click at [0, 0] on input "I understand the Estimated Delivery Policy" at bounding box center [0, 0] width 0 height 0
click at [861, 302] on span at bounding box center [862, 302] width 16 height 18
click at [0, 0] on input "I understand the Estimated Delivery Policy" at bounding box center [0, 0] width 0 height 0
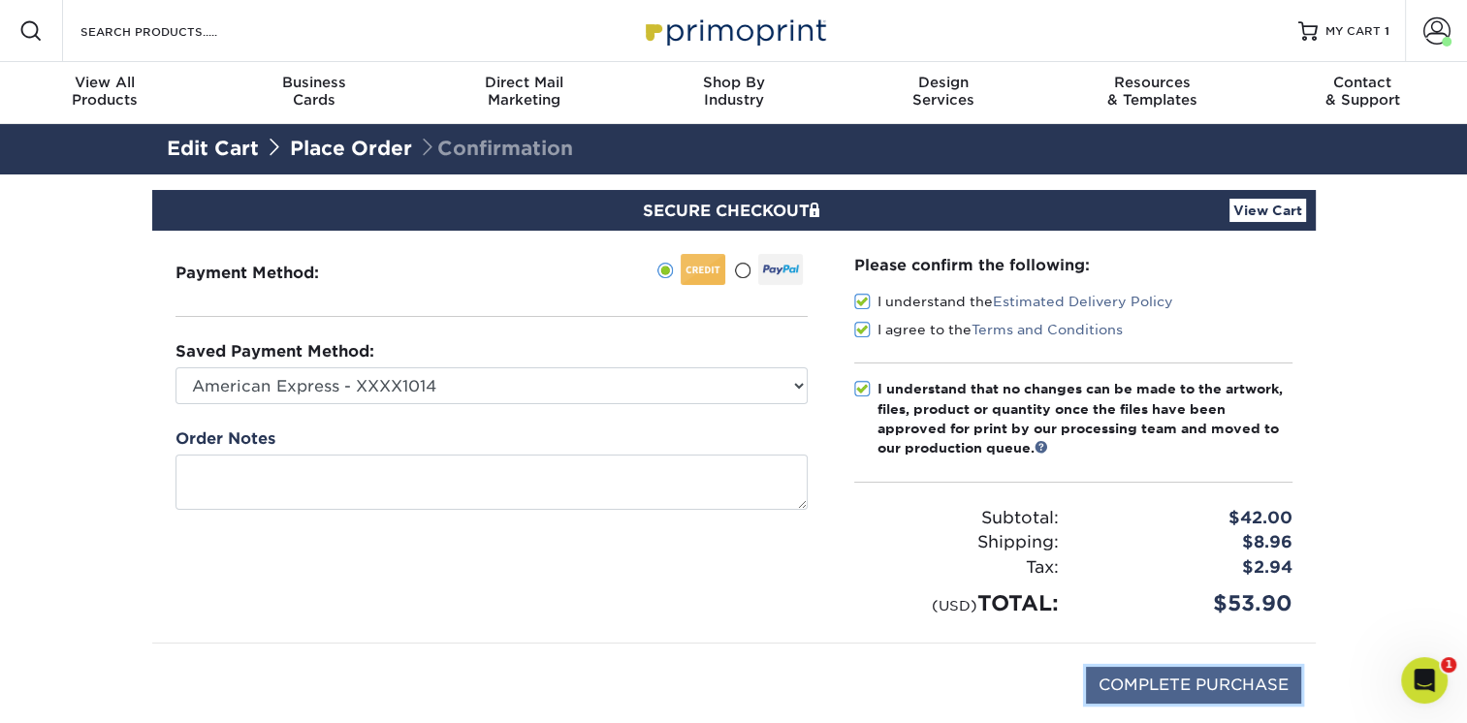
click at [1239, 684] on input "COMPLETE PURCHASE" at bounding box center [1193, 685] width 215 height 37
type input "PROCESSING, PLEASE WAIT..."
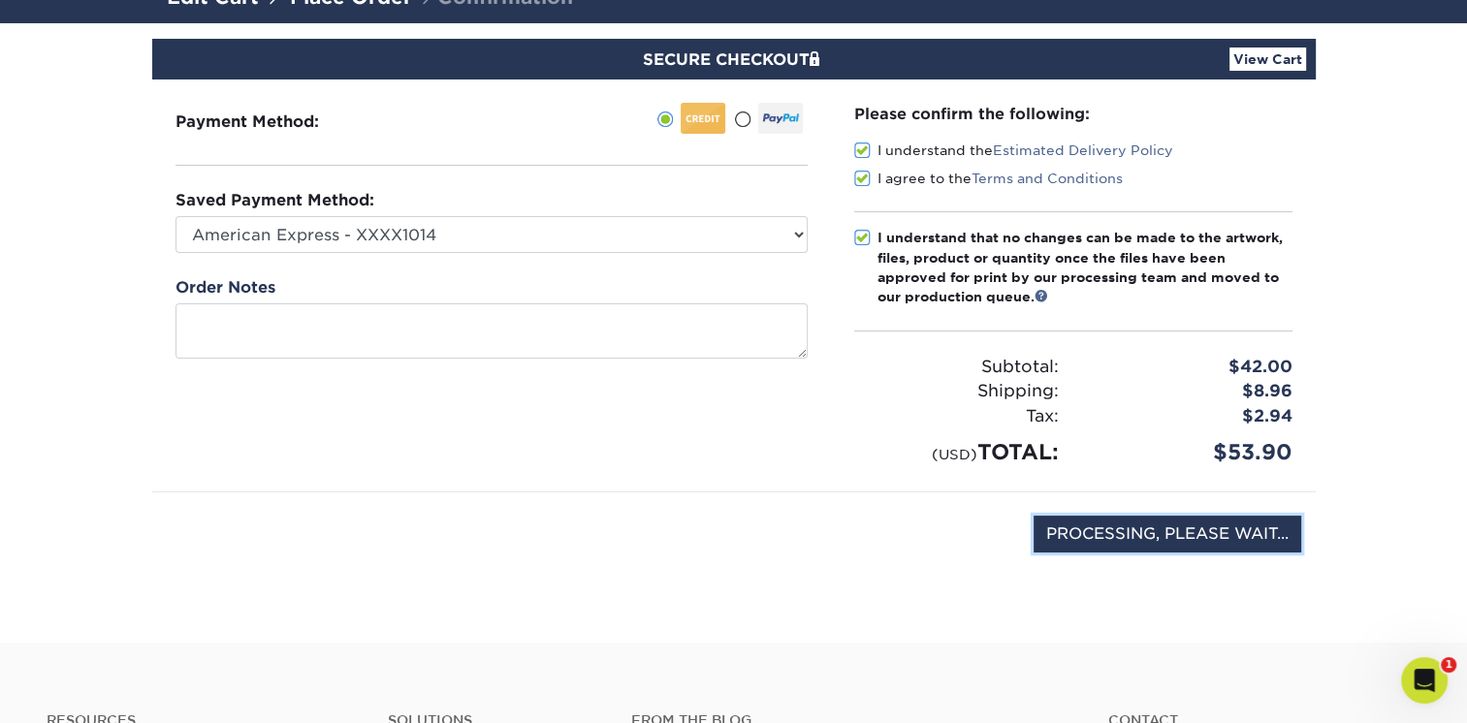
scroll to position [194, 0]
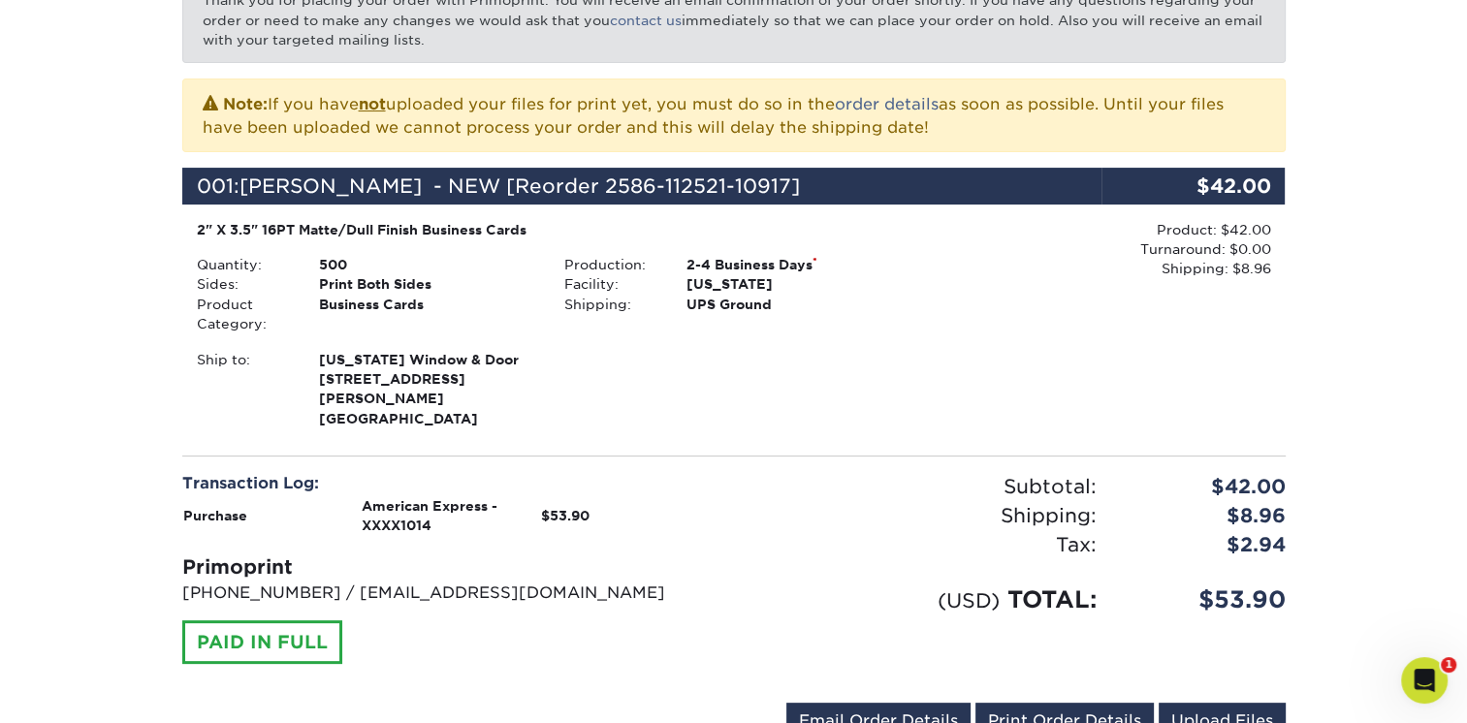
scroll to position [582, 0]
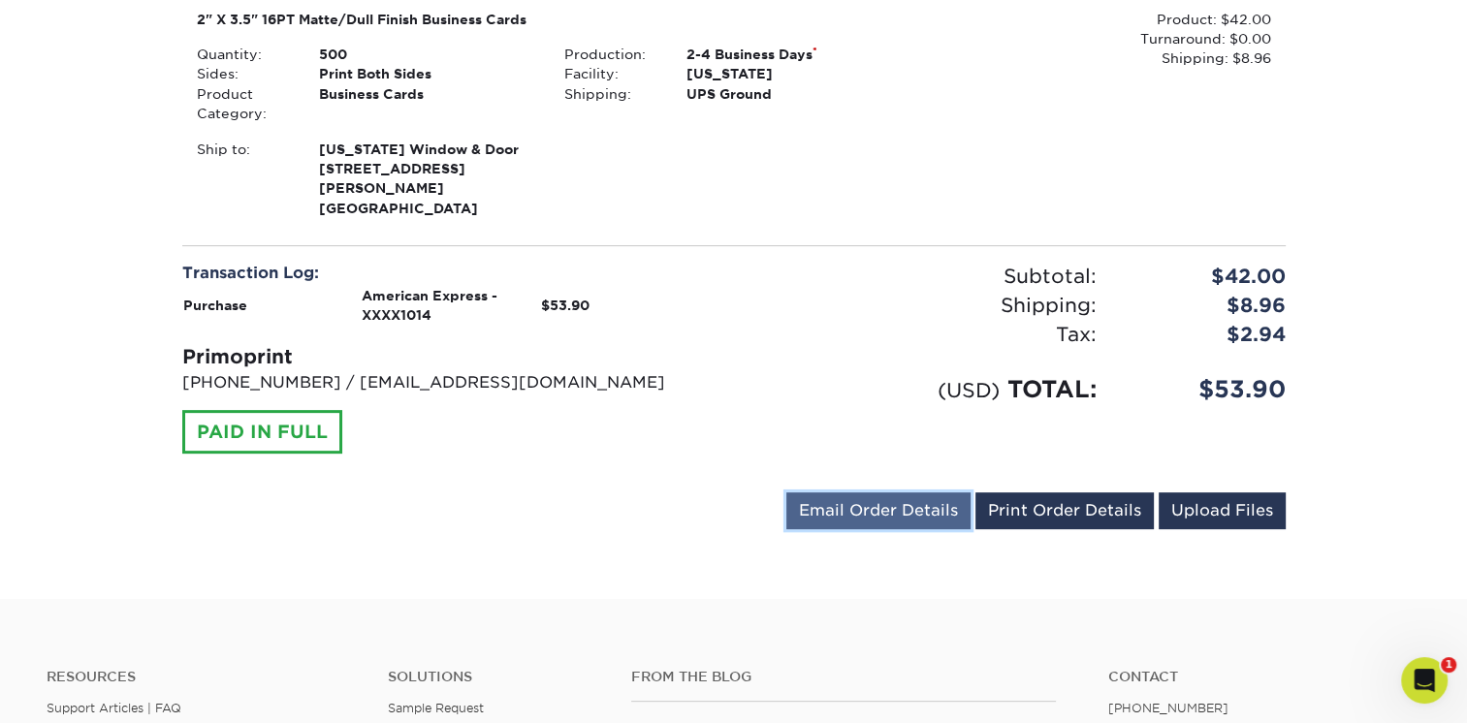
click at [877, 497] on link "Email Order Details" at bounding box center [878, 511] width 184 height 37
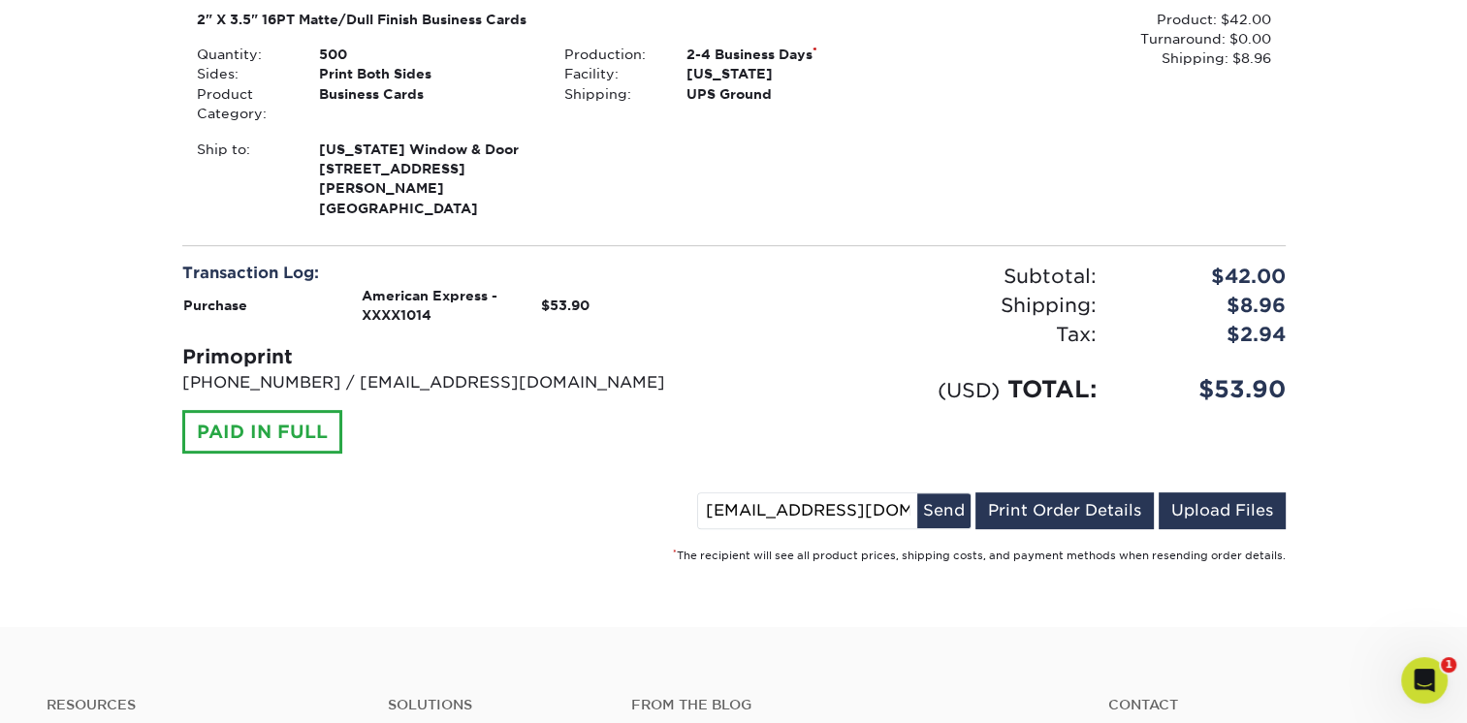
click at [793, 467] on div "Order #: 25814-41383-10917 [DATE] 4:13pm Go to My Account Continue Shopping Tha…" at bounding box center [733, 131] width 1103 height 867
click at [792, 493] on input "[EMAIL_ADDRESS][DOMAIN_NAME]" at bounding box center [807, 510] width 219 height 35
click at [748, 493] on input "[EMAIL_ADDRESS][DOMAIN_NAME]" at bounding box center [807, 510] width 219 height 35
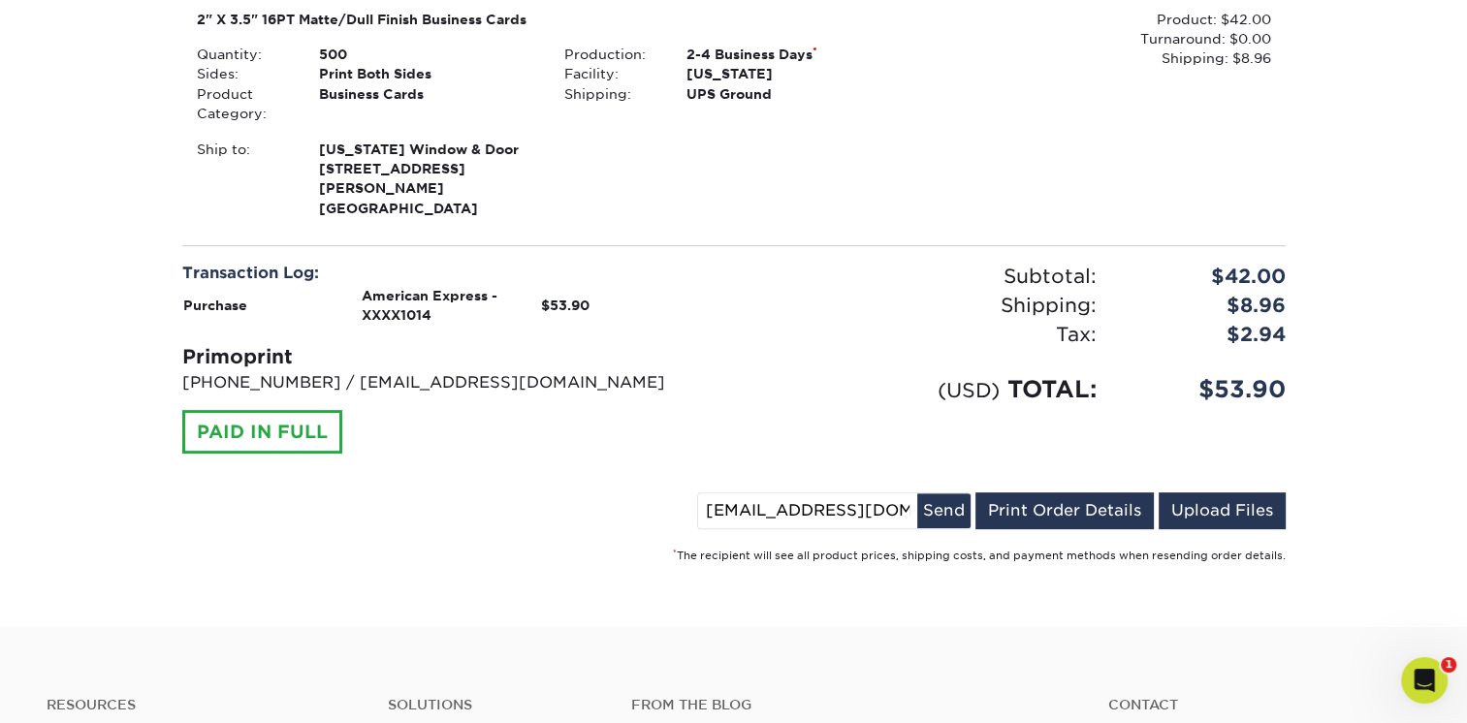
drag, startPoint x: 758, startPoint y: 485, endPoint x: 659, endPoint y: 480, distance: 99.0
click at [659, 493] on div "[EMAIL_ADDRESS][DOMAIN_NAME] Send Email Order Details Print Order Details Uploa…" at bounding box center [733, 515] width 1103 height 45
type input "[EMAIL_ADDRESS][DOMAIN_NAME]"
click at [956, 493] on button "Send" at bounding box center [943, 510] width 53 height 35
